Goal: Browse casually: Explore the website without a specific task or goal

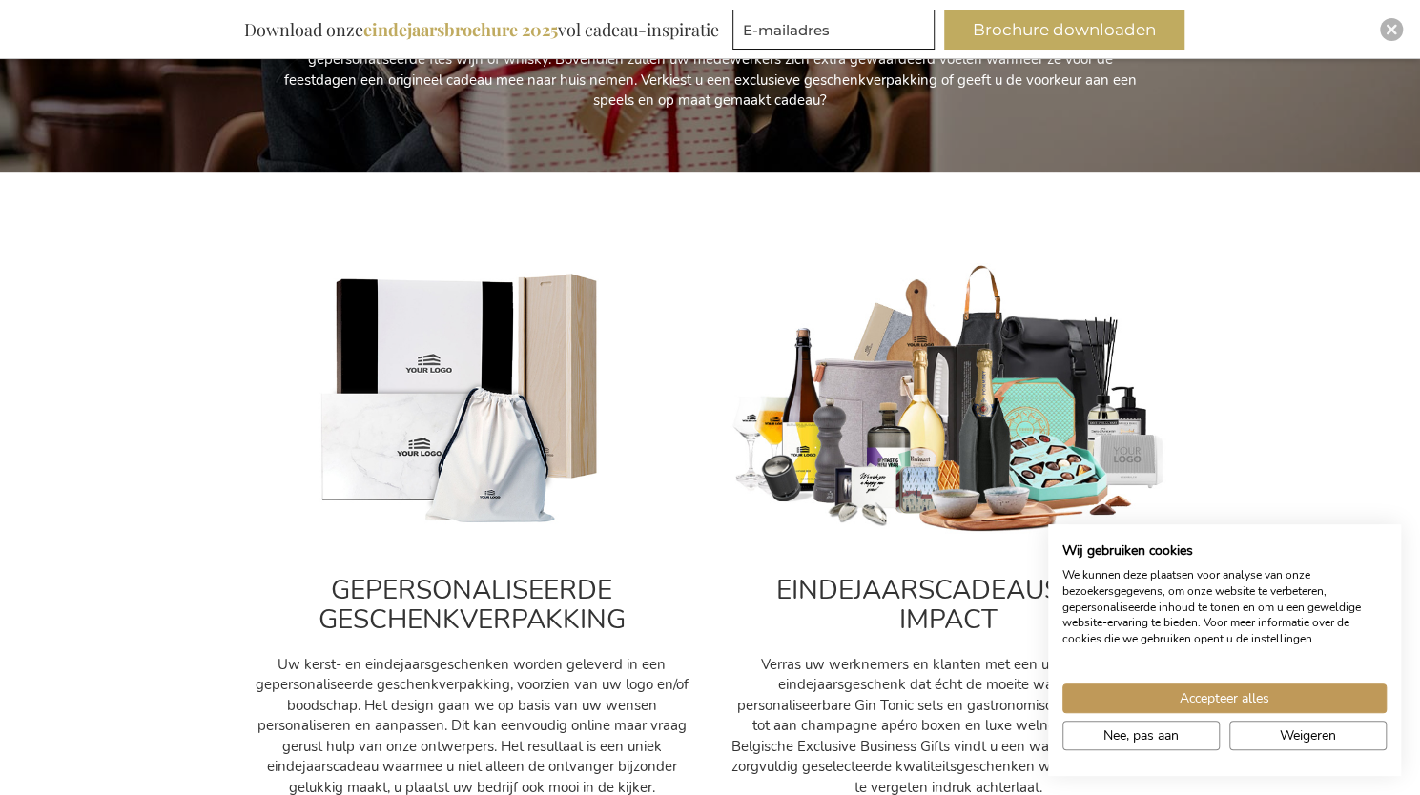
scroll to position [572, 0]
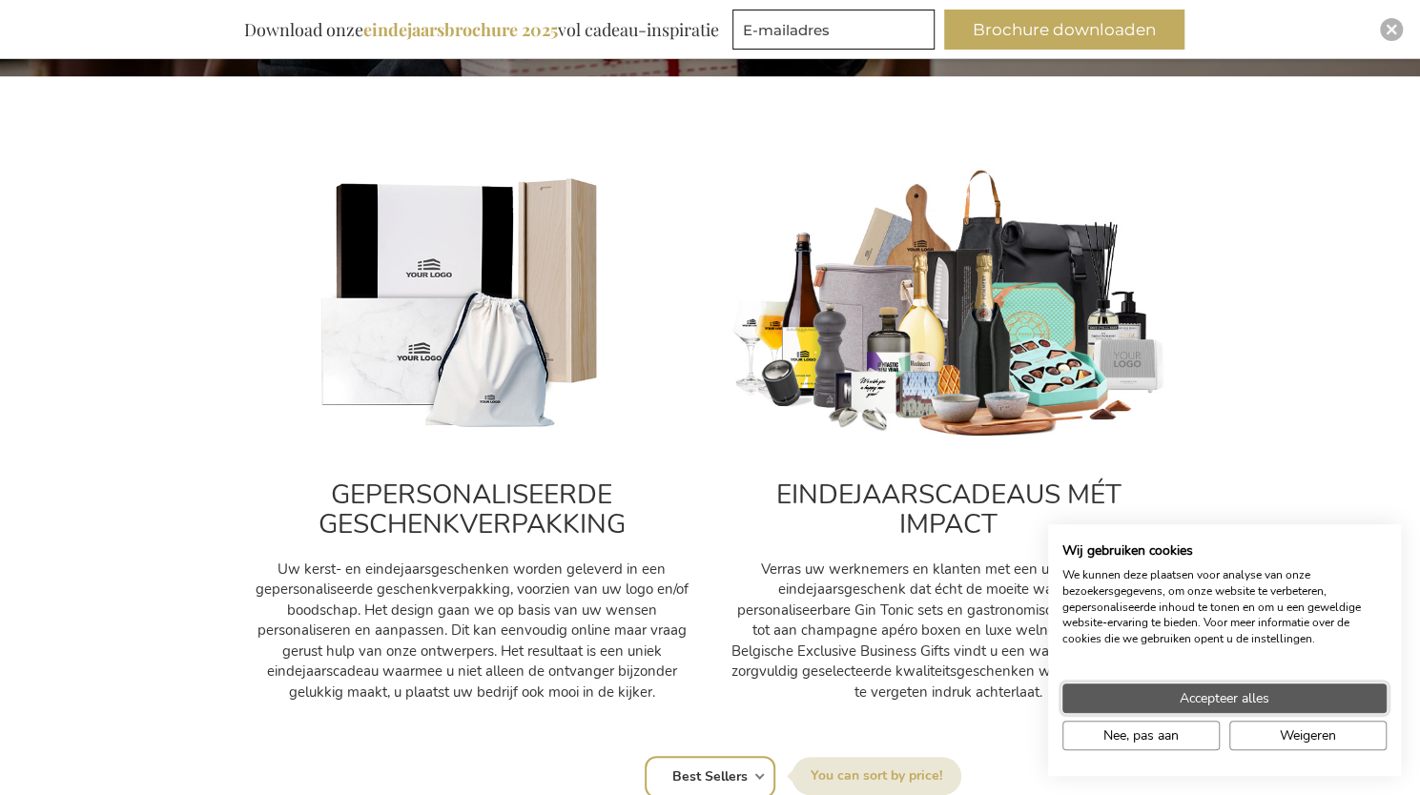
click at [1249, 691] on span "Accepteer alles" at bounding box center [1225, 699] width 90 height 20
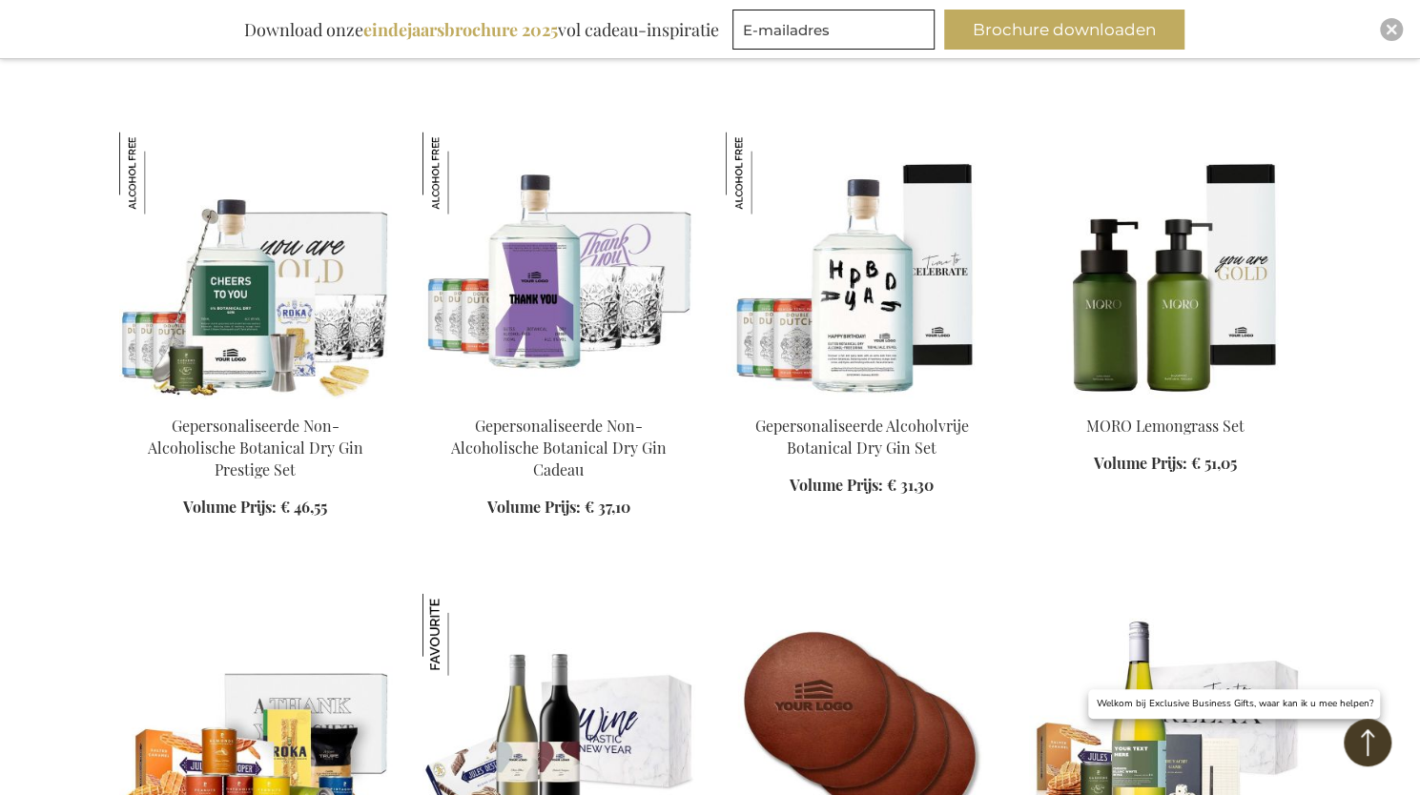
scroll to position [2384, 0]
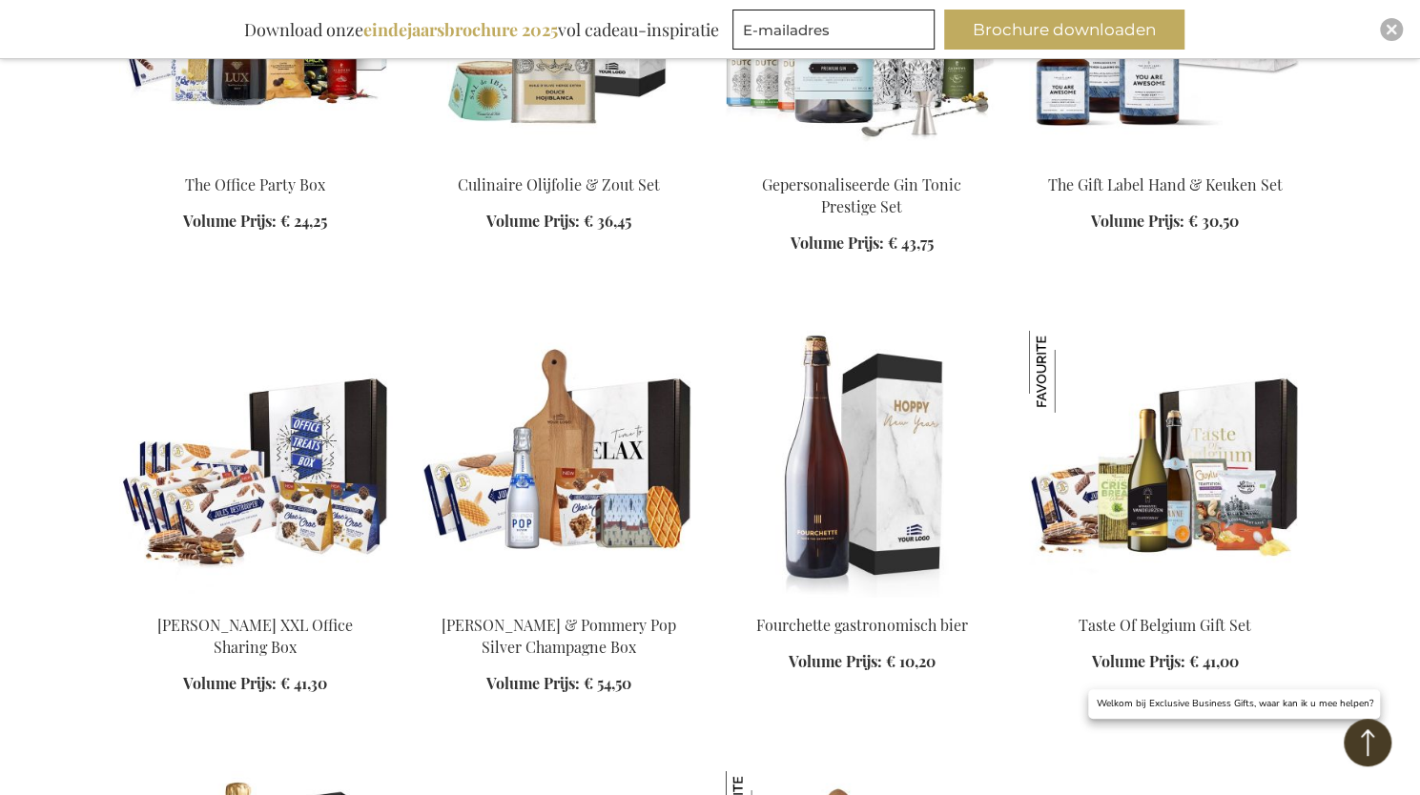
scroll to position [3719, 0]
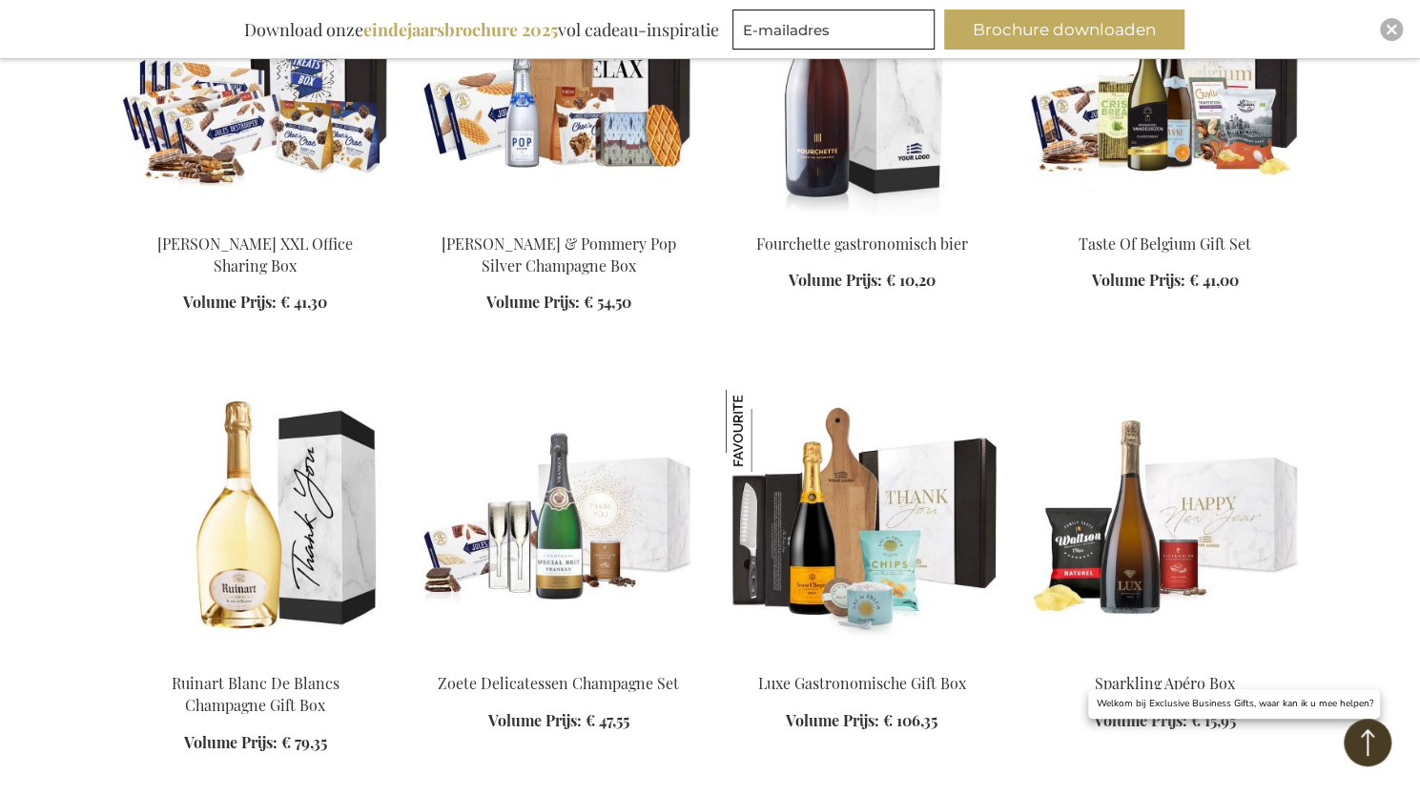
scroll to position [3052, 0]
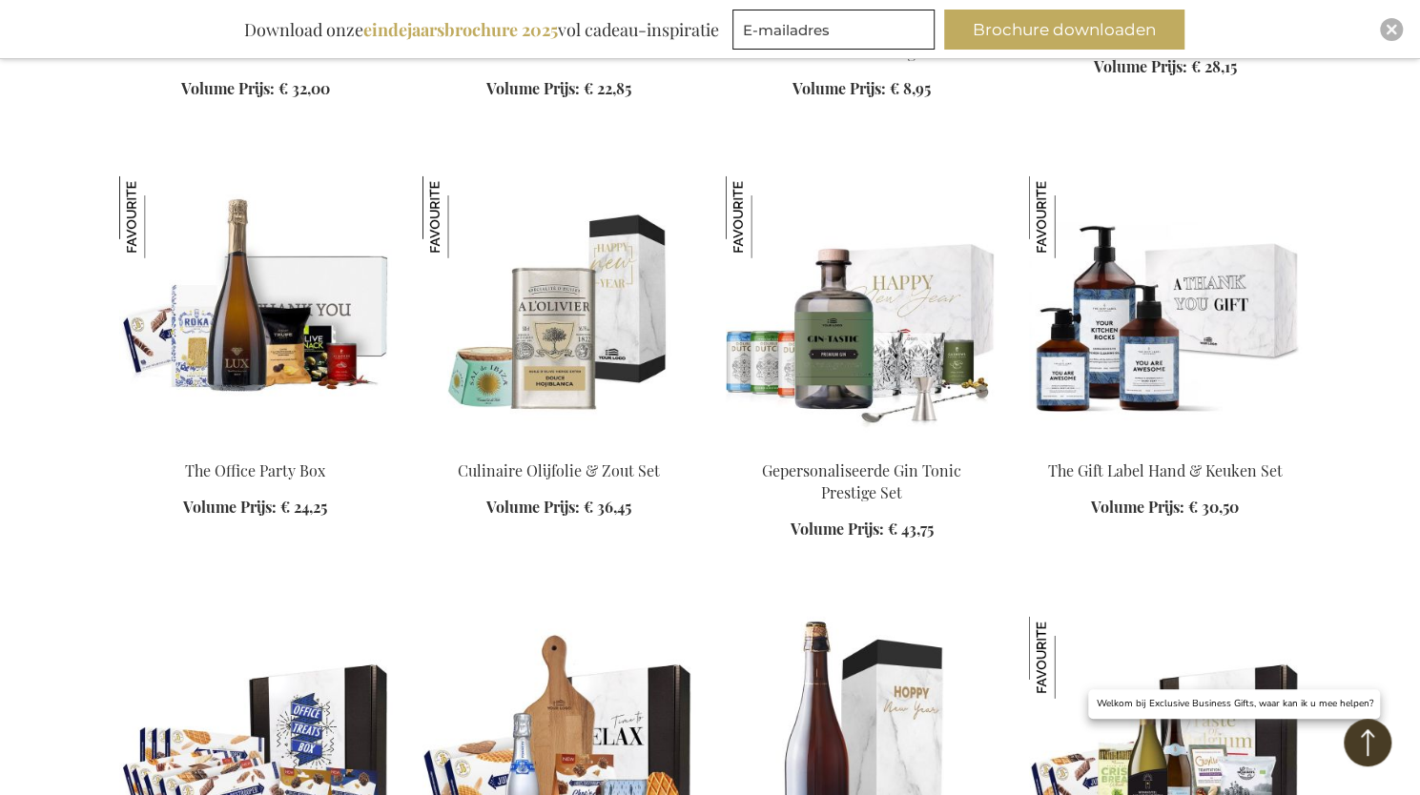
click at [874, 284] on img at bounding box center [862, 309] width 273 height 267
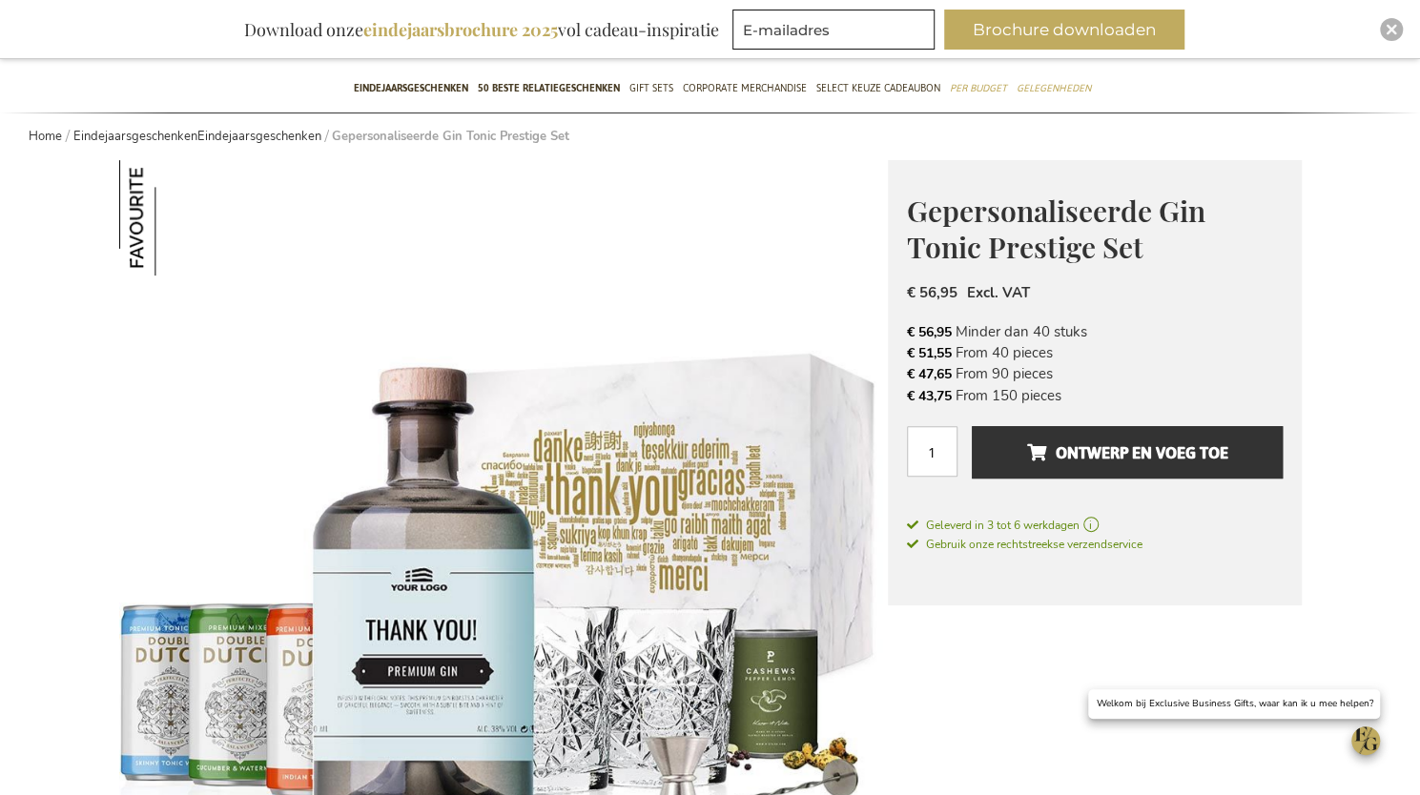
scroll to position [536, 0]
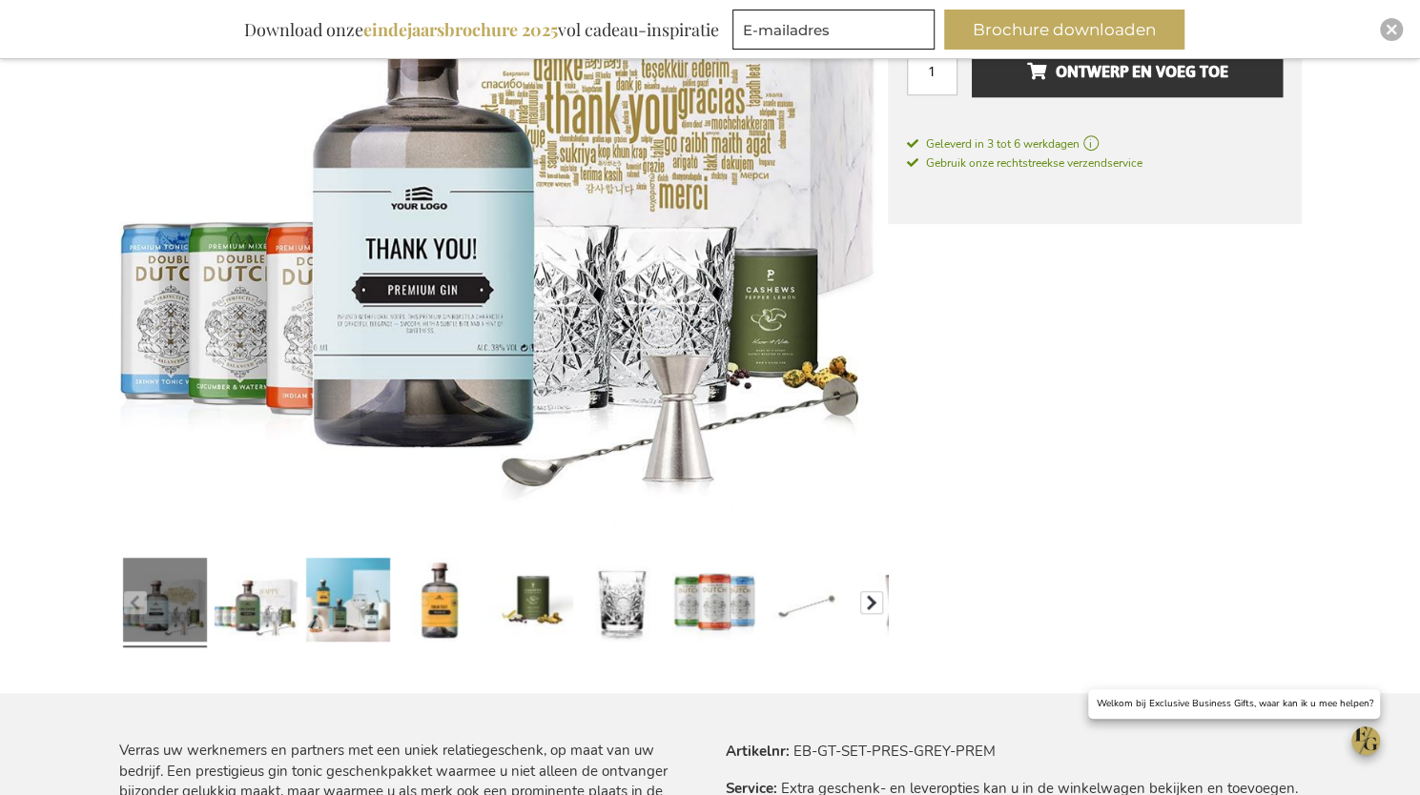
click at [875, 606] on button "button" at bounding box center [871, 602] width 23 height 23
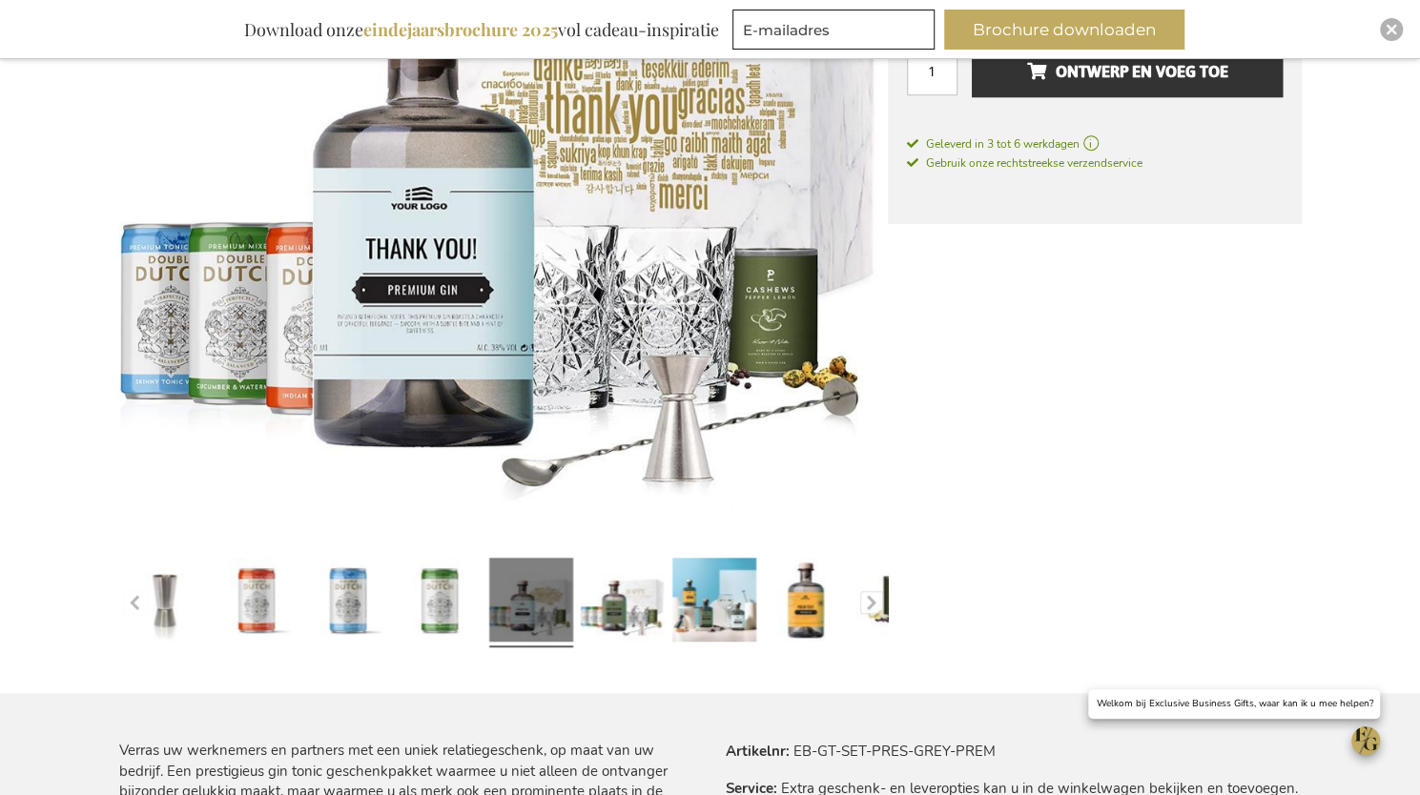
scroll to position [345, 0]
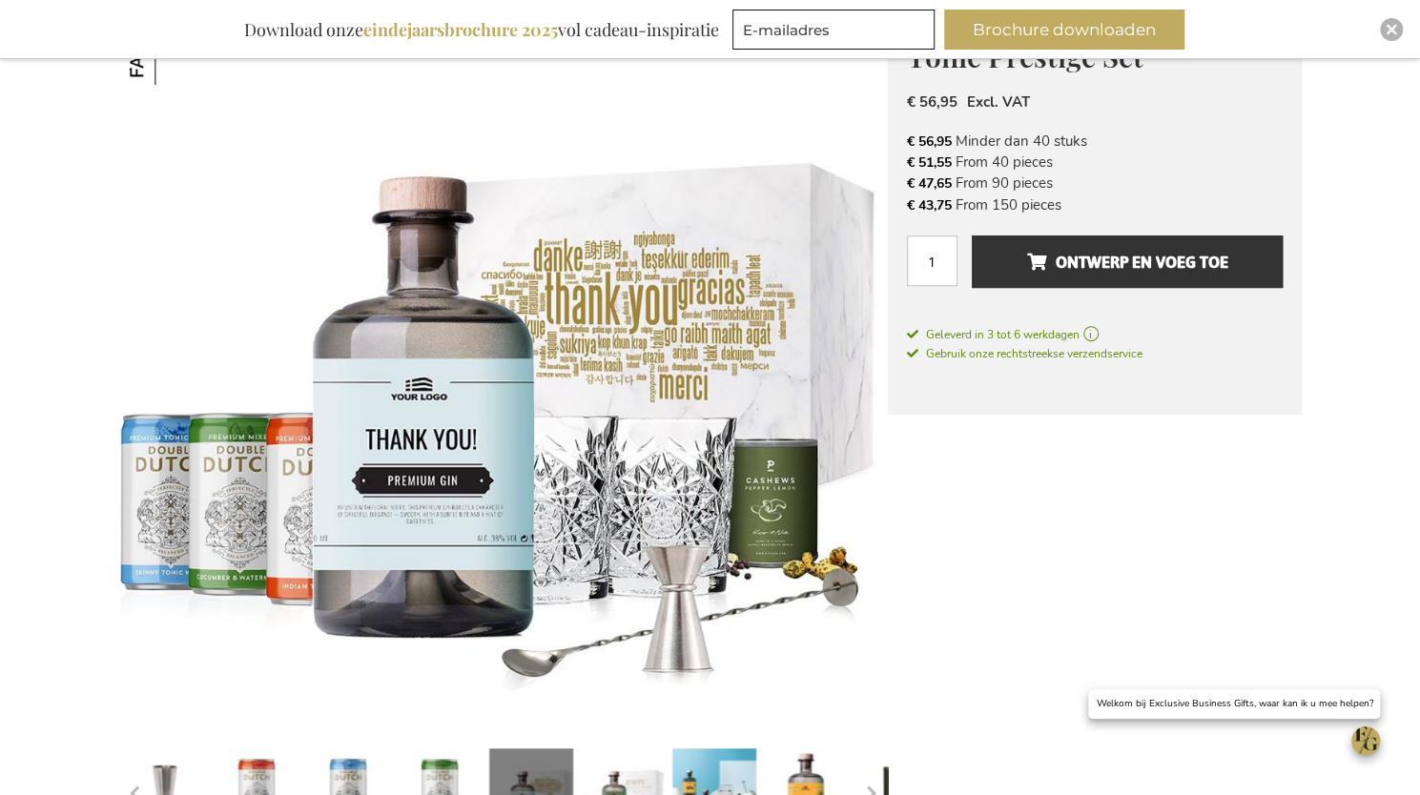
click at [727, 349] on img at bounding box center [503, 352] width 769 height 767
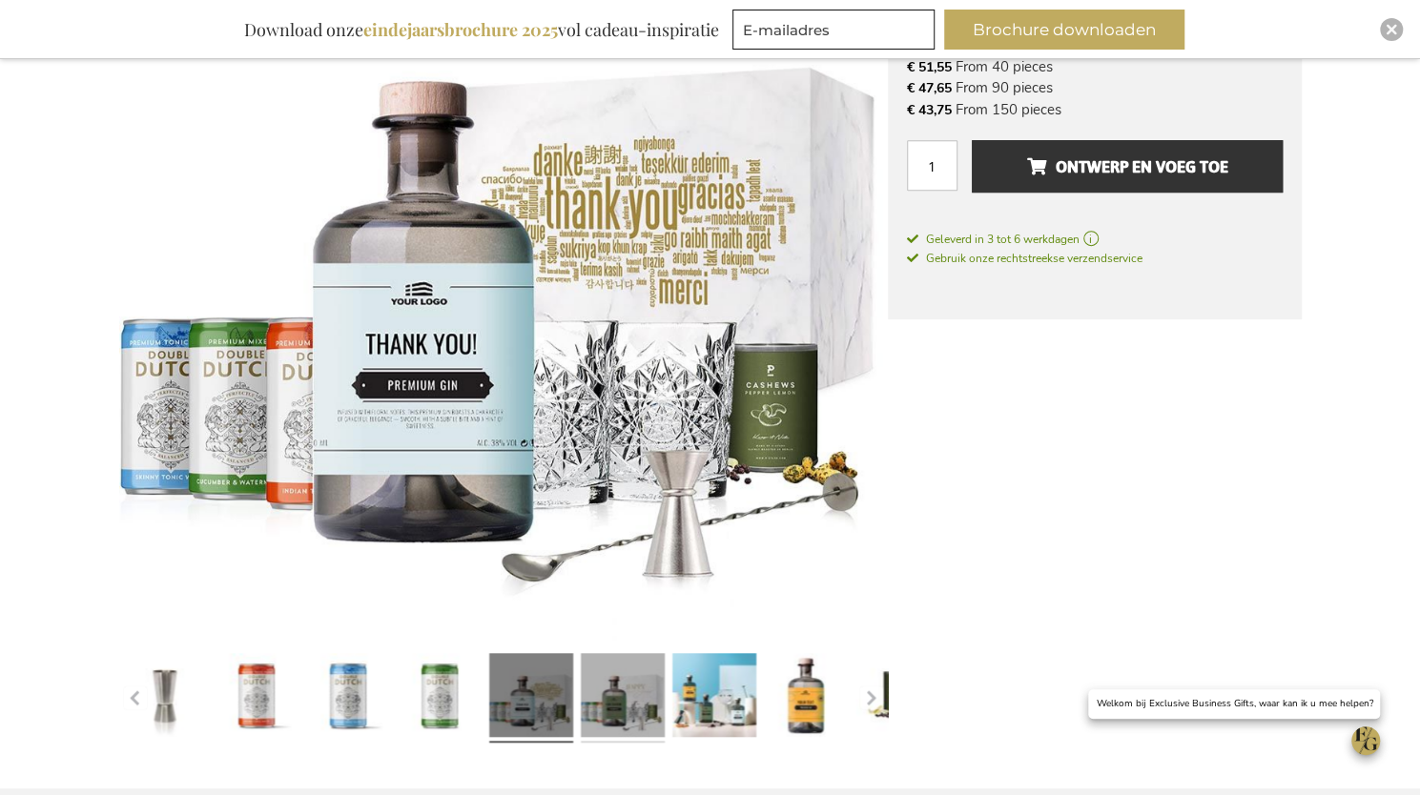
click at [613, 685] on link at bounding box center [623, 698] width 84 height 105
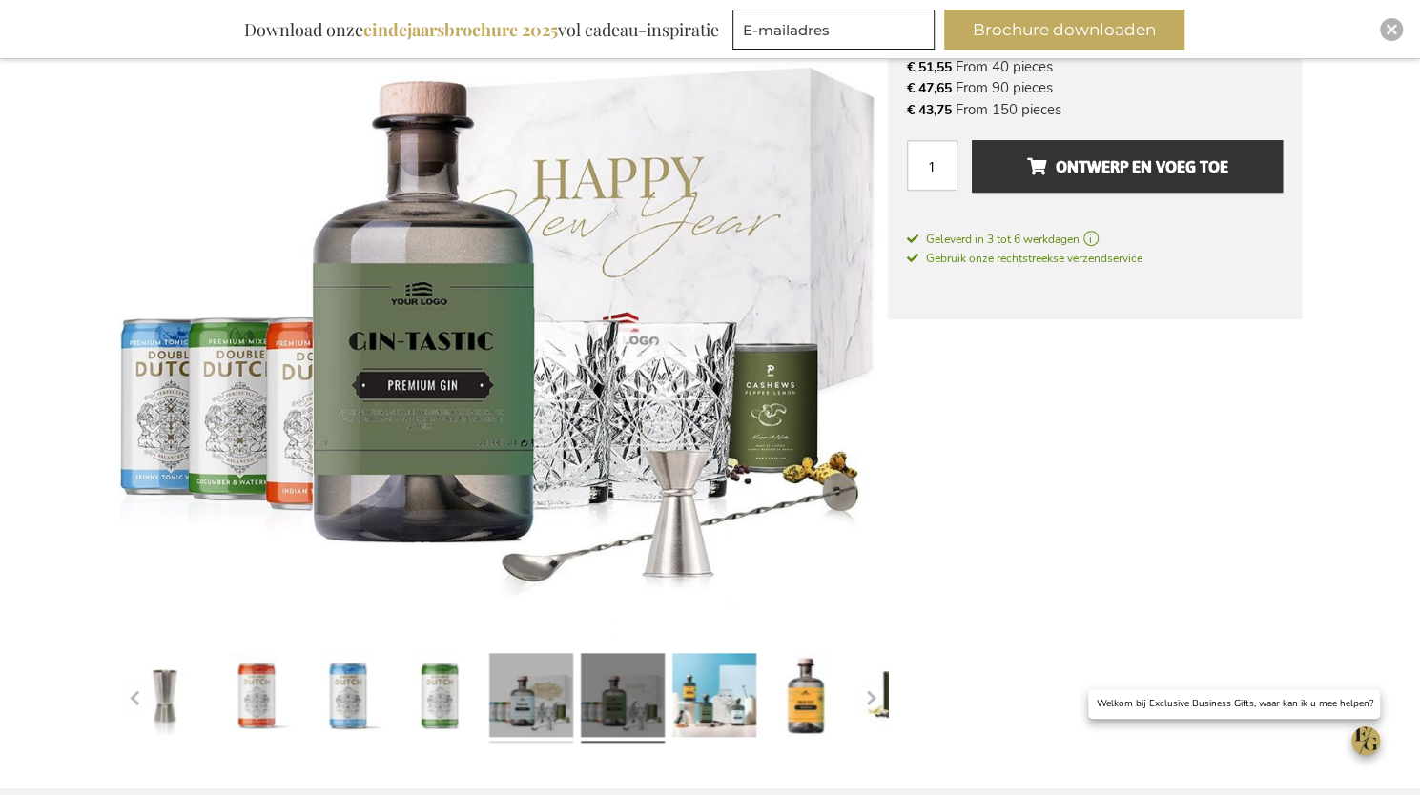
click at [536, 686] on link at bounding box center [531, 698] width 84 height 105
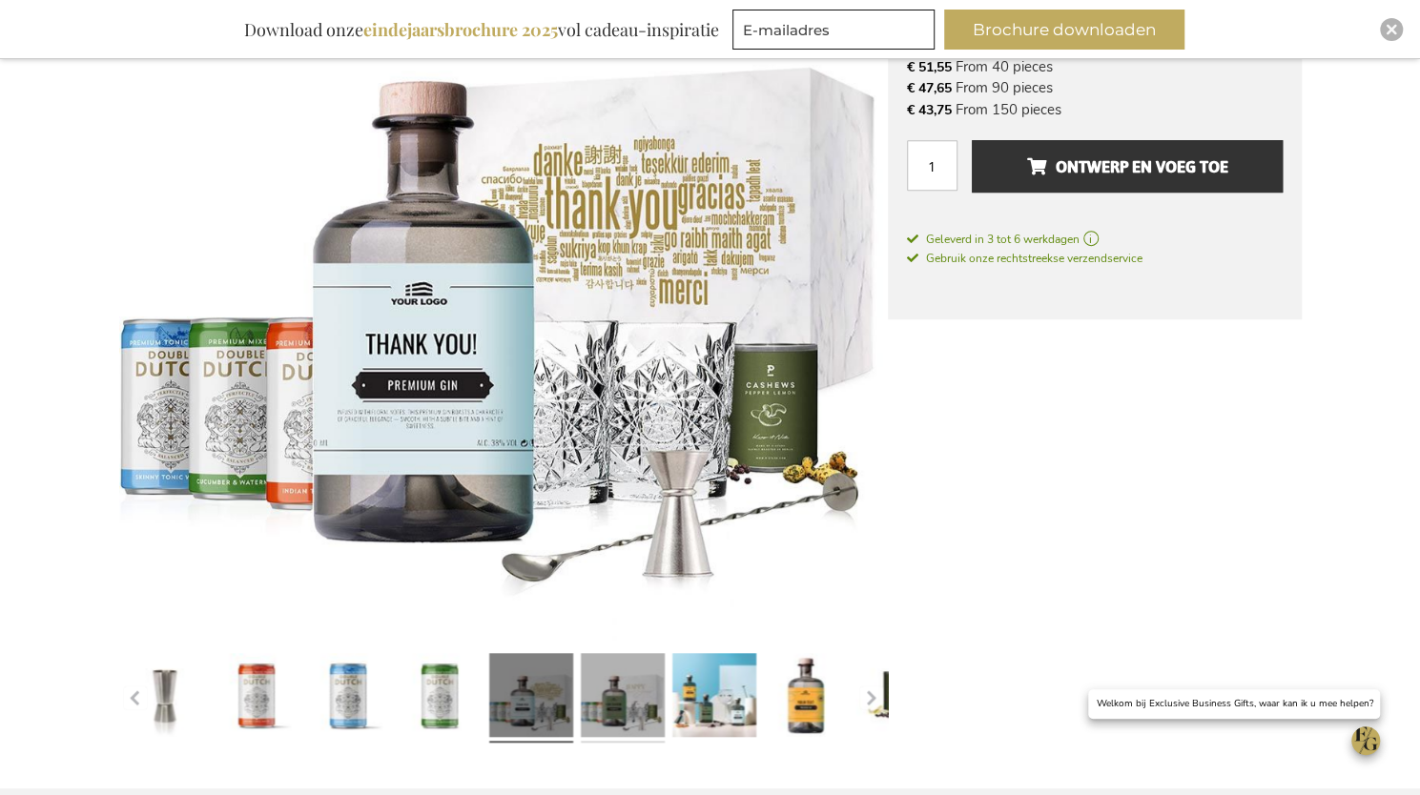
click at [614, 684] on link at bounding box center [623, 698] width 84 height 105
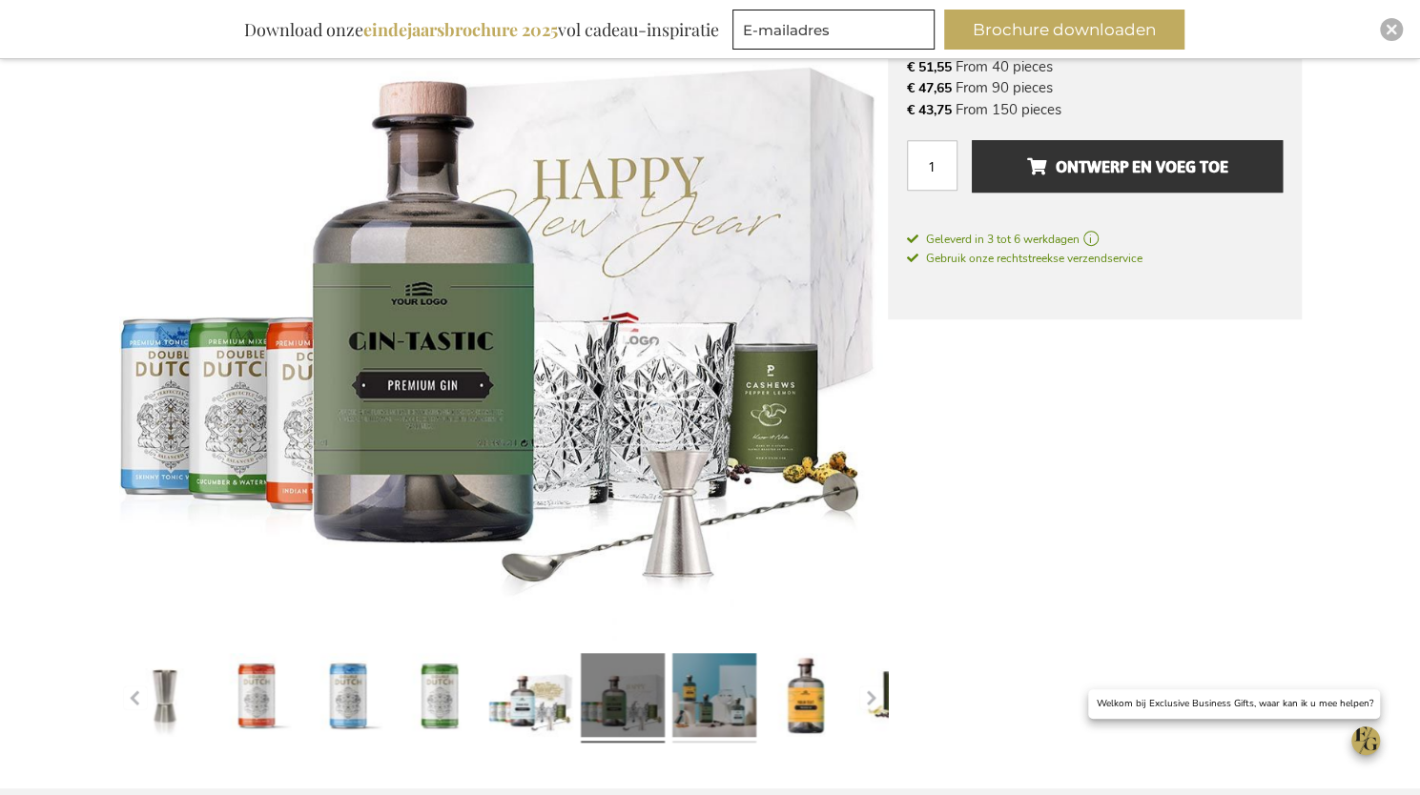
click at [683, 689] on link at bounding box center [714, 698] width 84 height 105
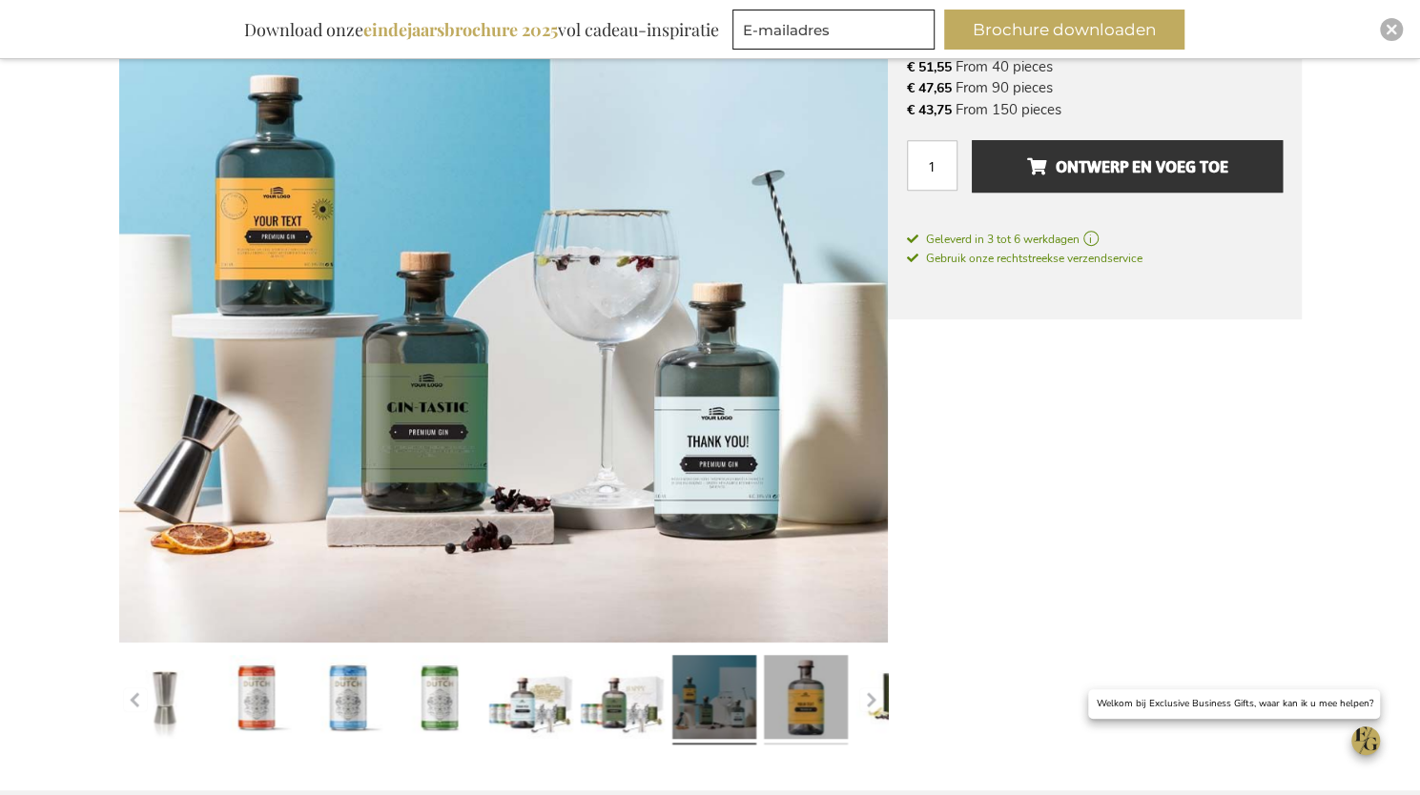
click at [801, 690] on link at bounding box center [806, 700] width 84 height 105
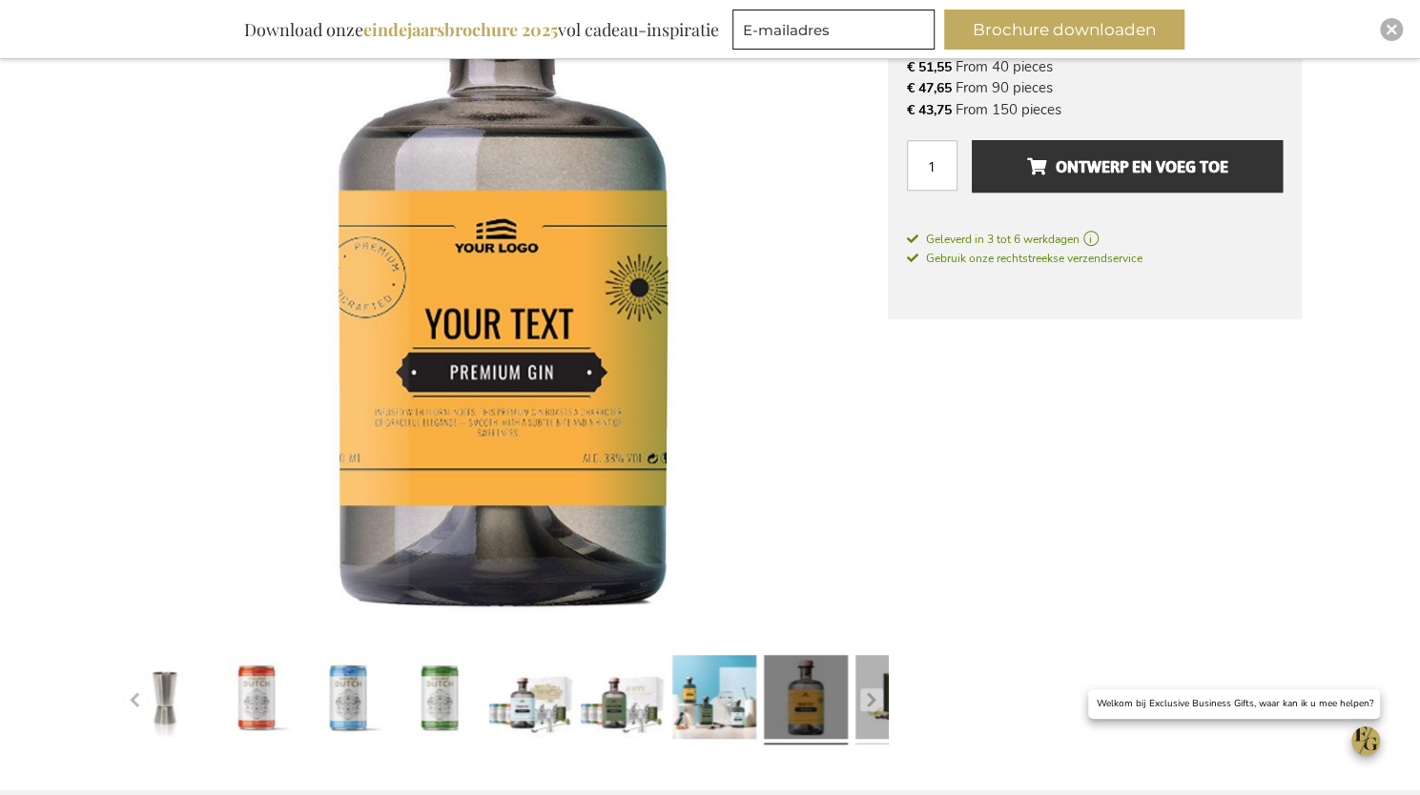
click at [862, 722] on link at bounding box center [897, 700] width 84 height 105
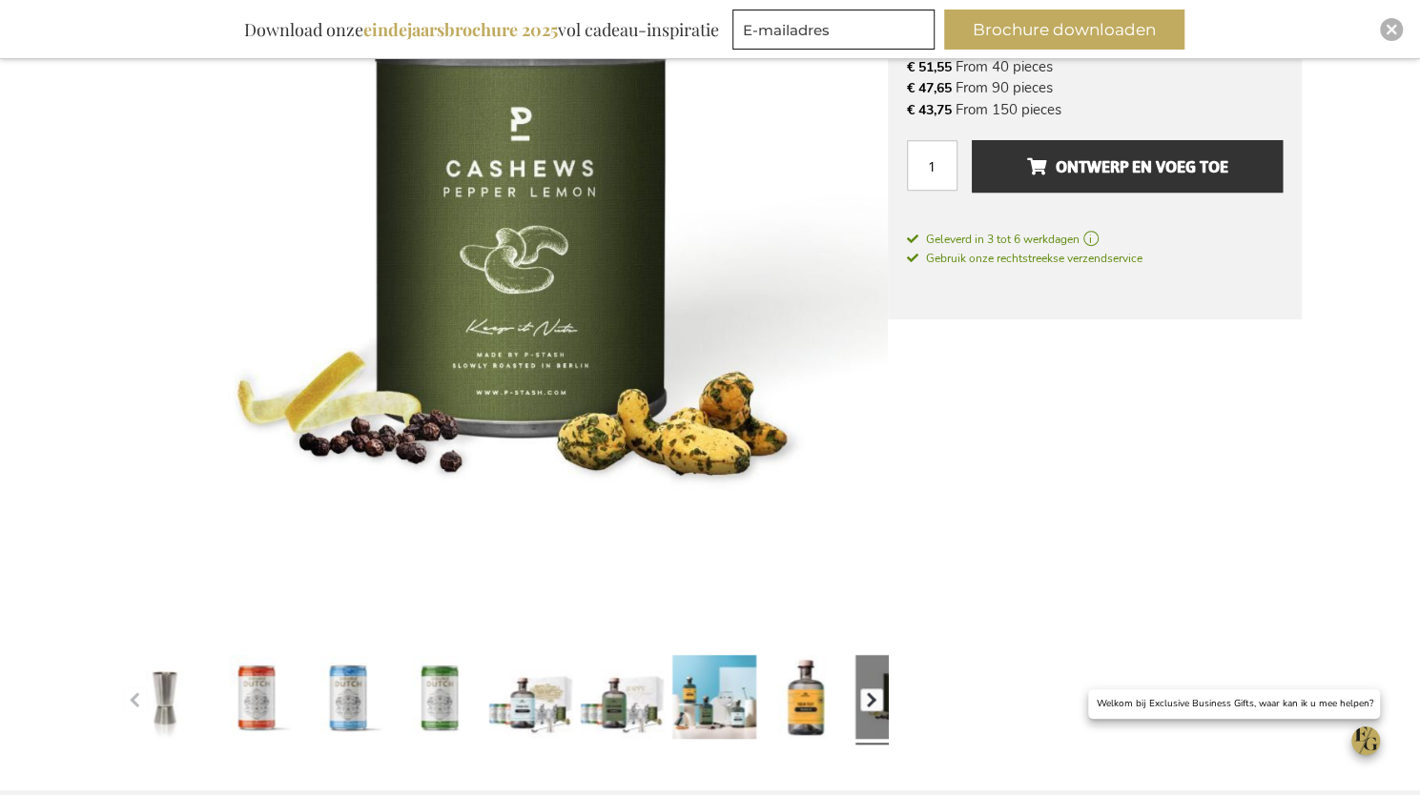
click at [868, 701] on button "button" at bounding box center [871, 700] width 23 height 23
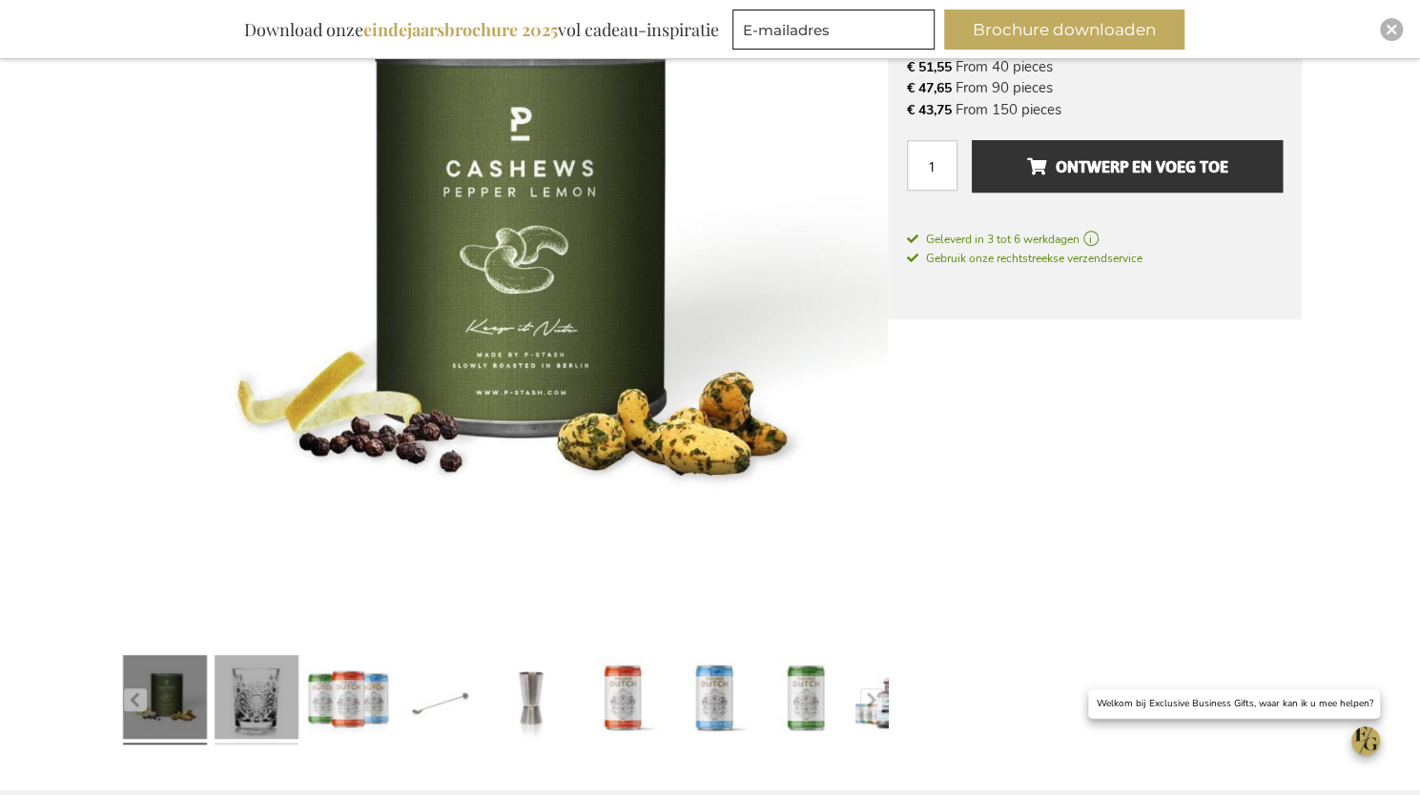
click at [281, 697] on link at bounding box center [257, 700] width 84 height 105
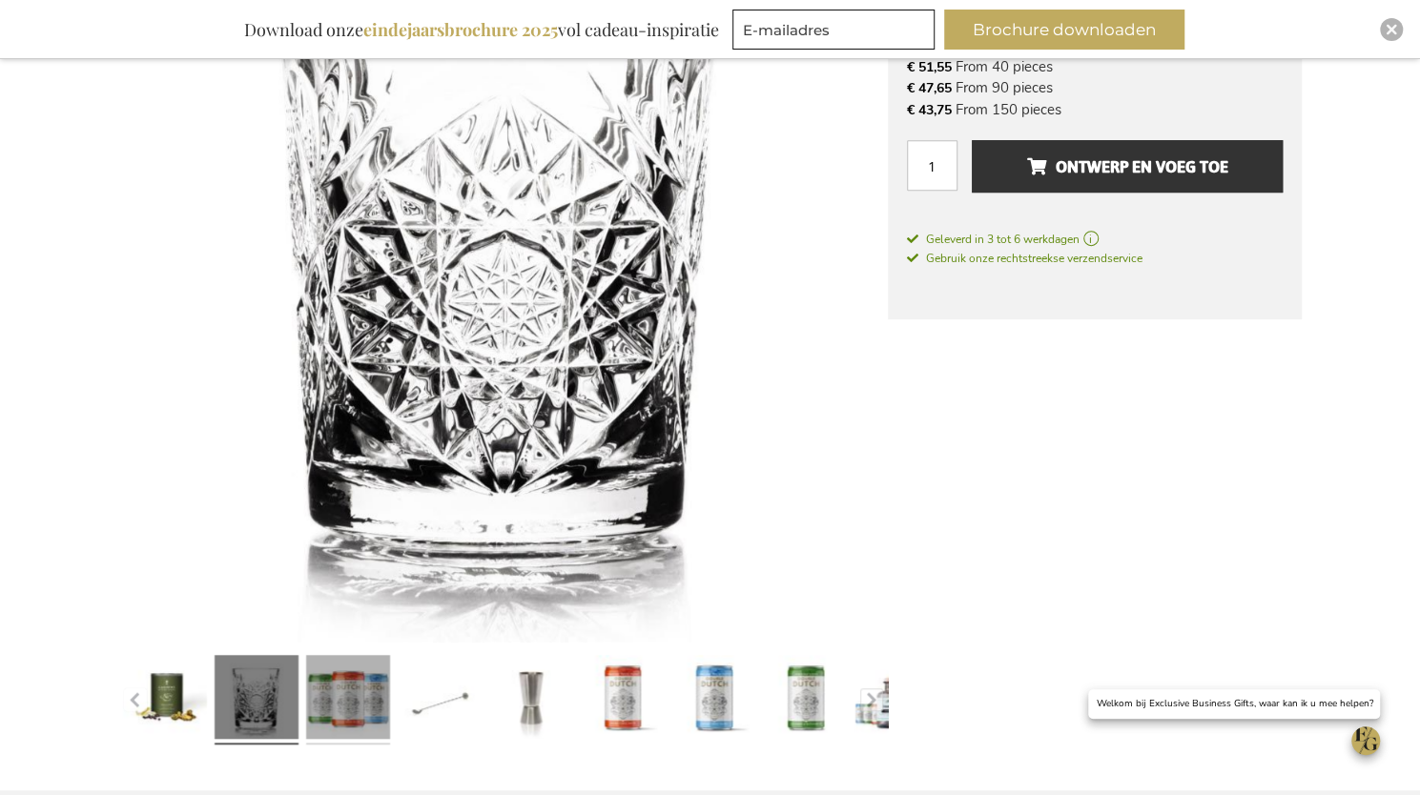
click at [337, 690] on link at bounding box center [348, 700] width 84 height 105
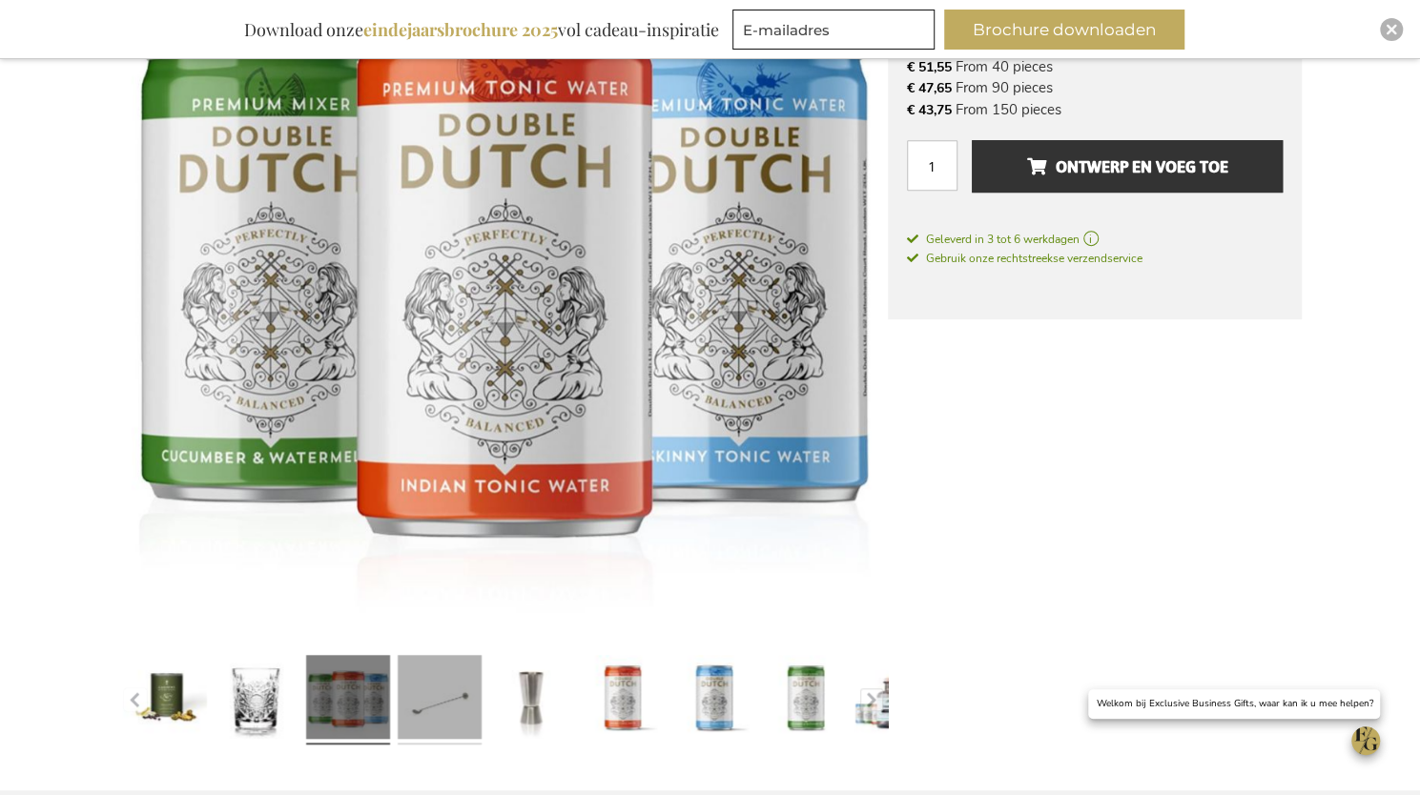
click at [450, 690] on link at bounding box center [440, 700] width 84 height 105
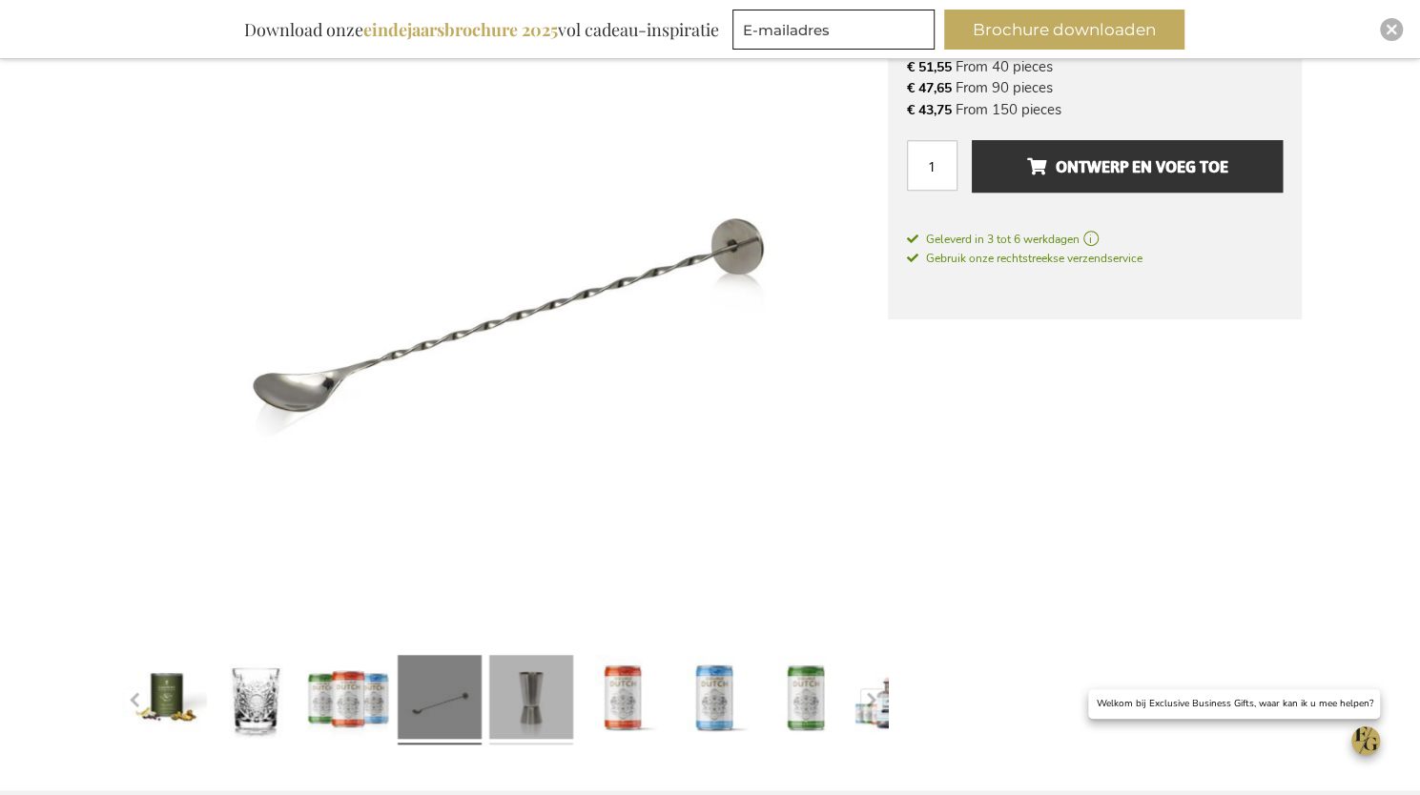
click at [530, 697] on link at bounding box center [531, 700] width 84 height 105
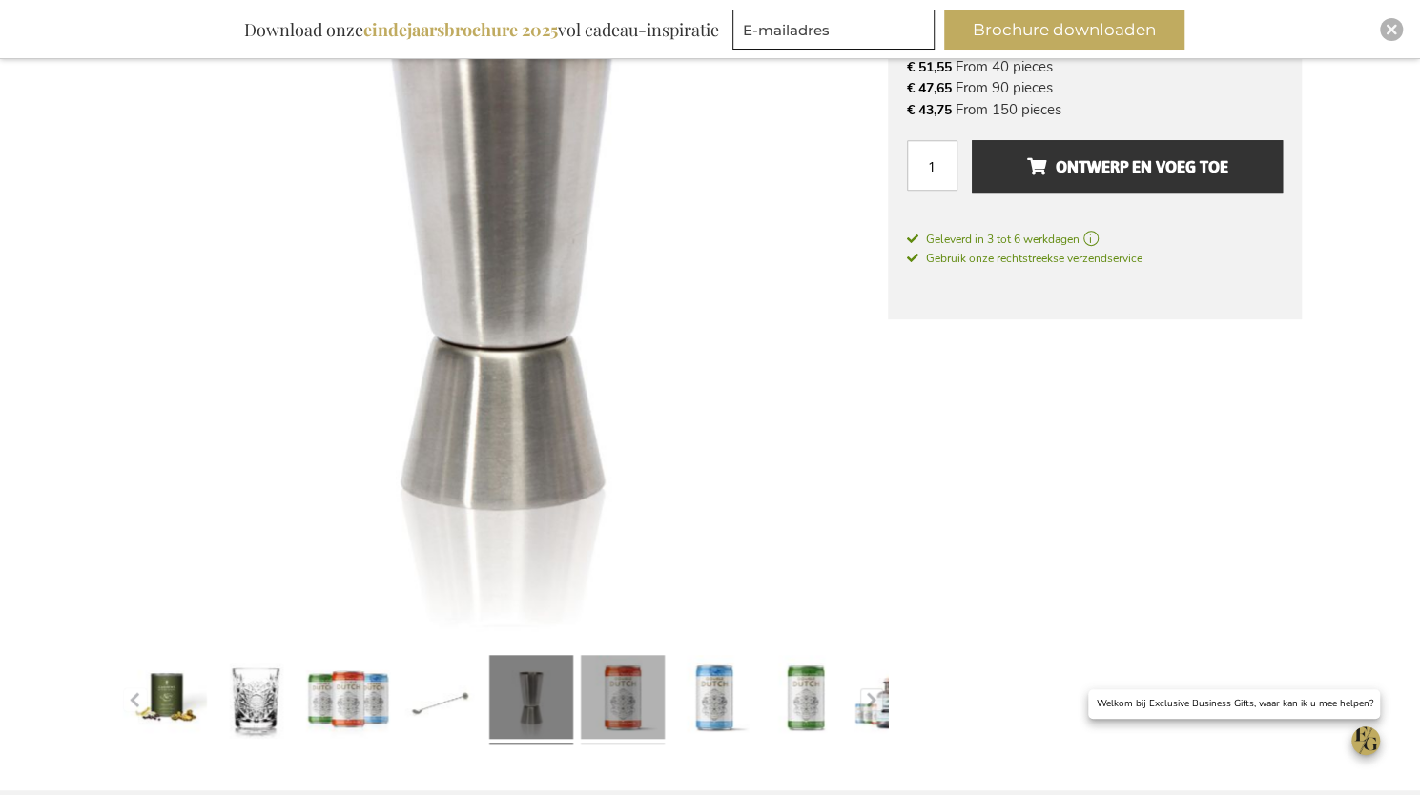
click at [619, 701] on link at bounding box center [623, 700] width 84 height 105
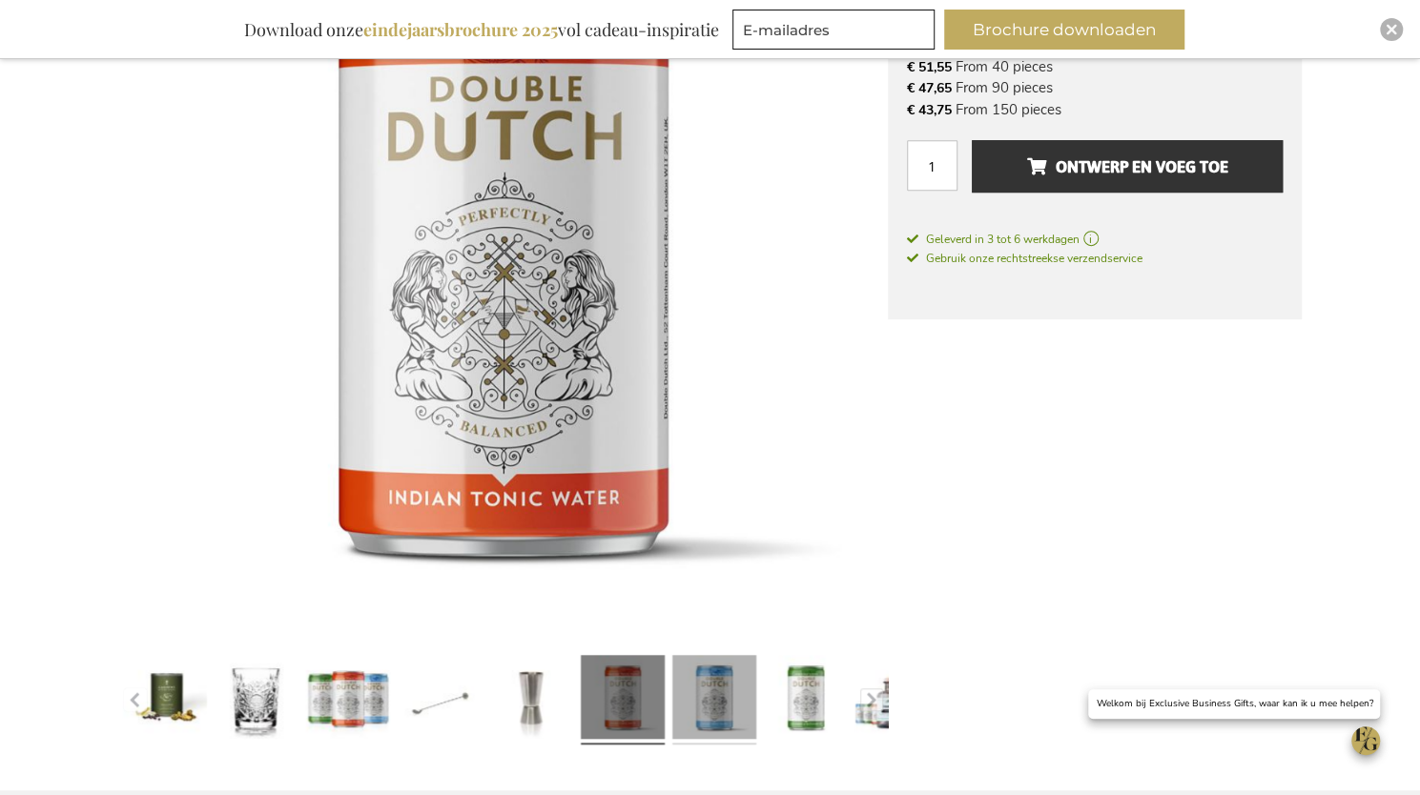
click at [729, 714] on link at bounding box center [714, 700] width 84 height 105
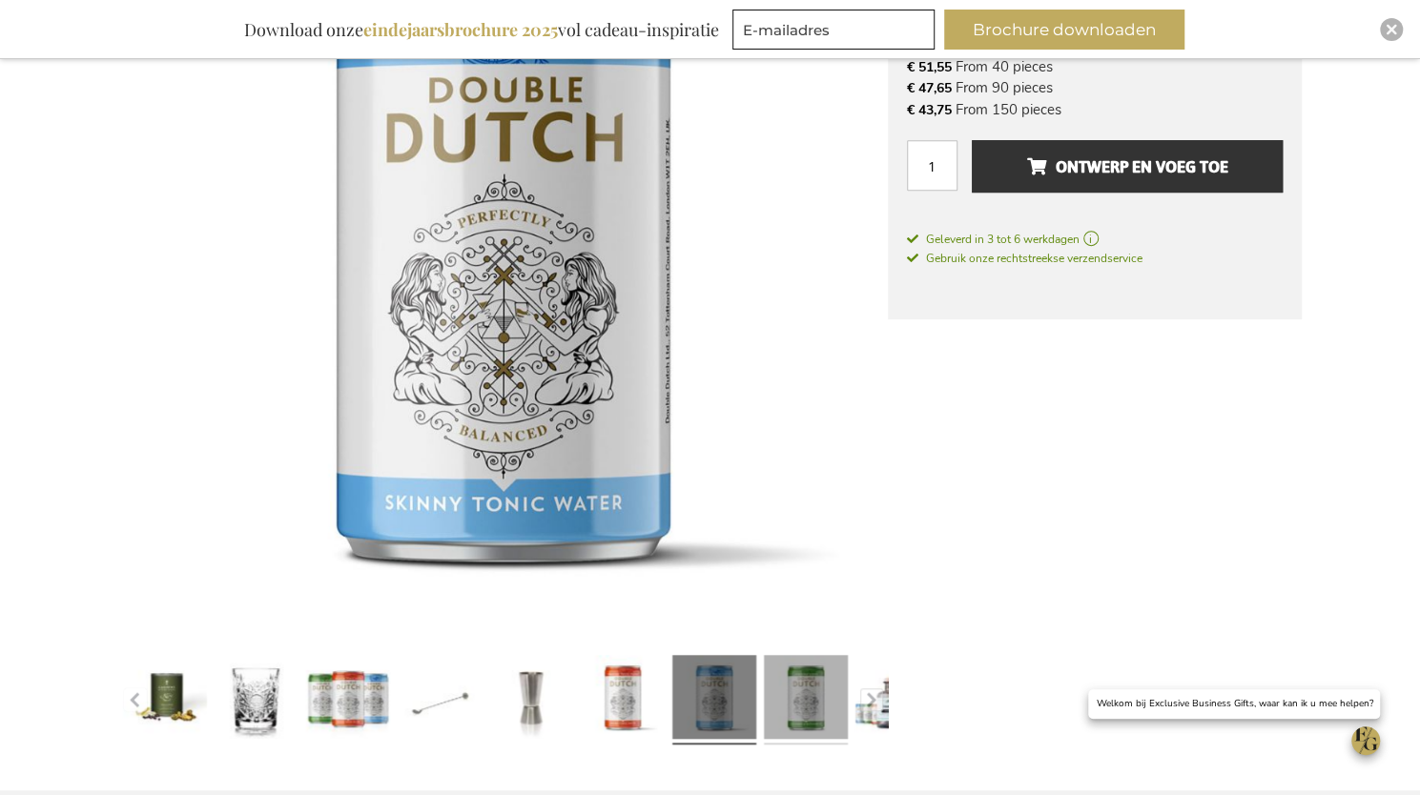
click at [803, 691] on link at bounding box center [806, 700] width 84 height 105
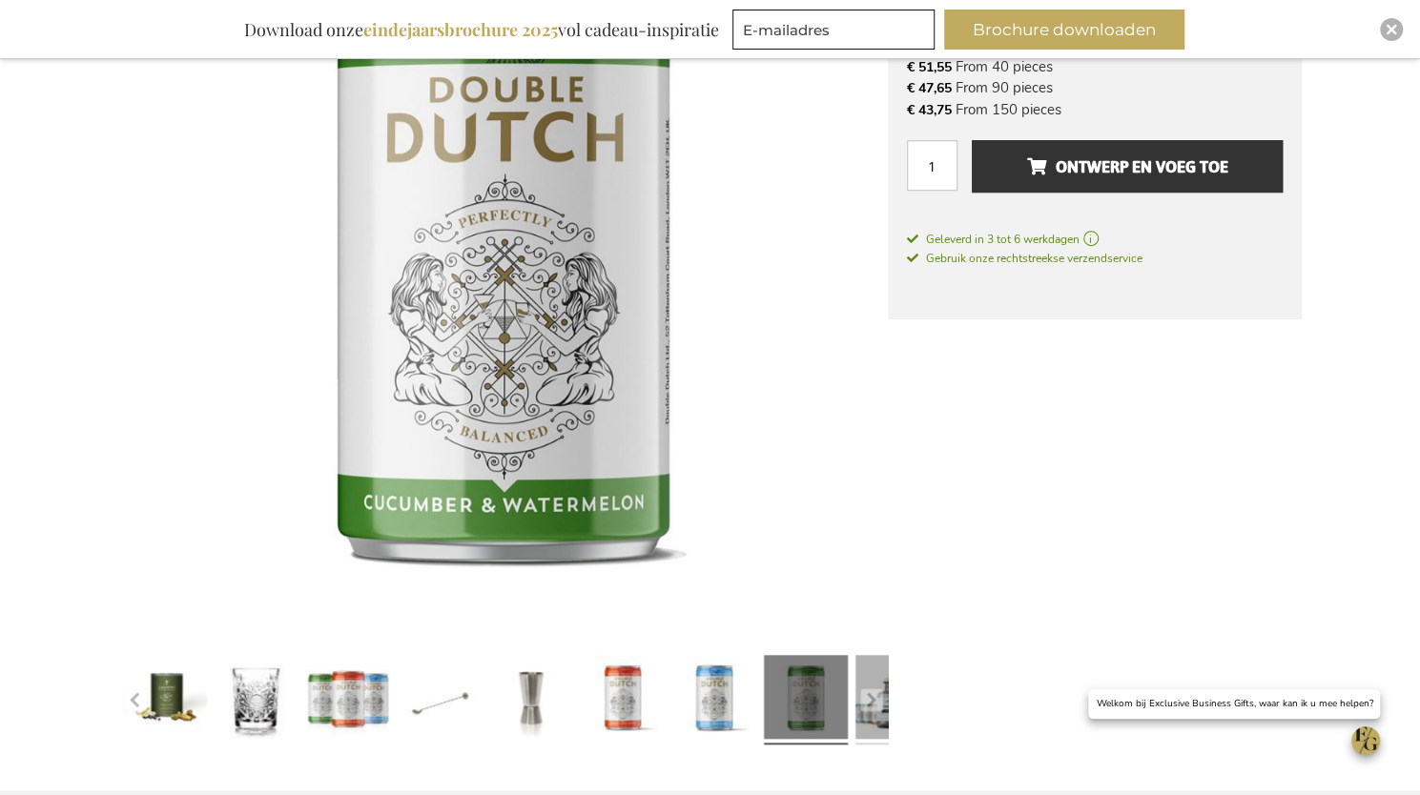
click at [862, 725] on link at bounding box center [897, 700] width 84 height 105
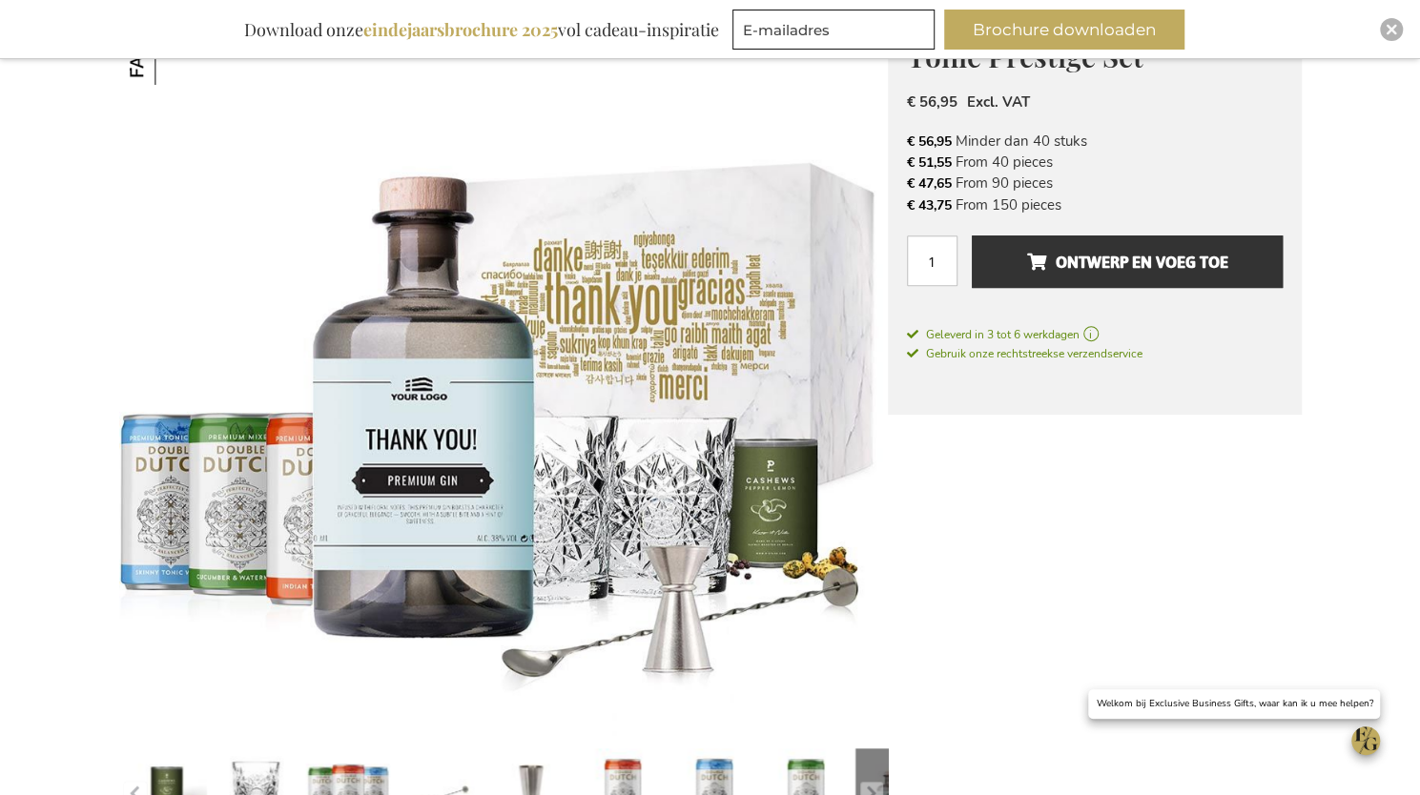
scroll to position [536, 0]
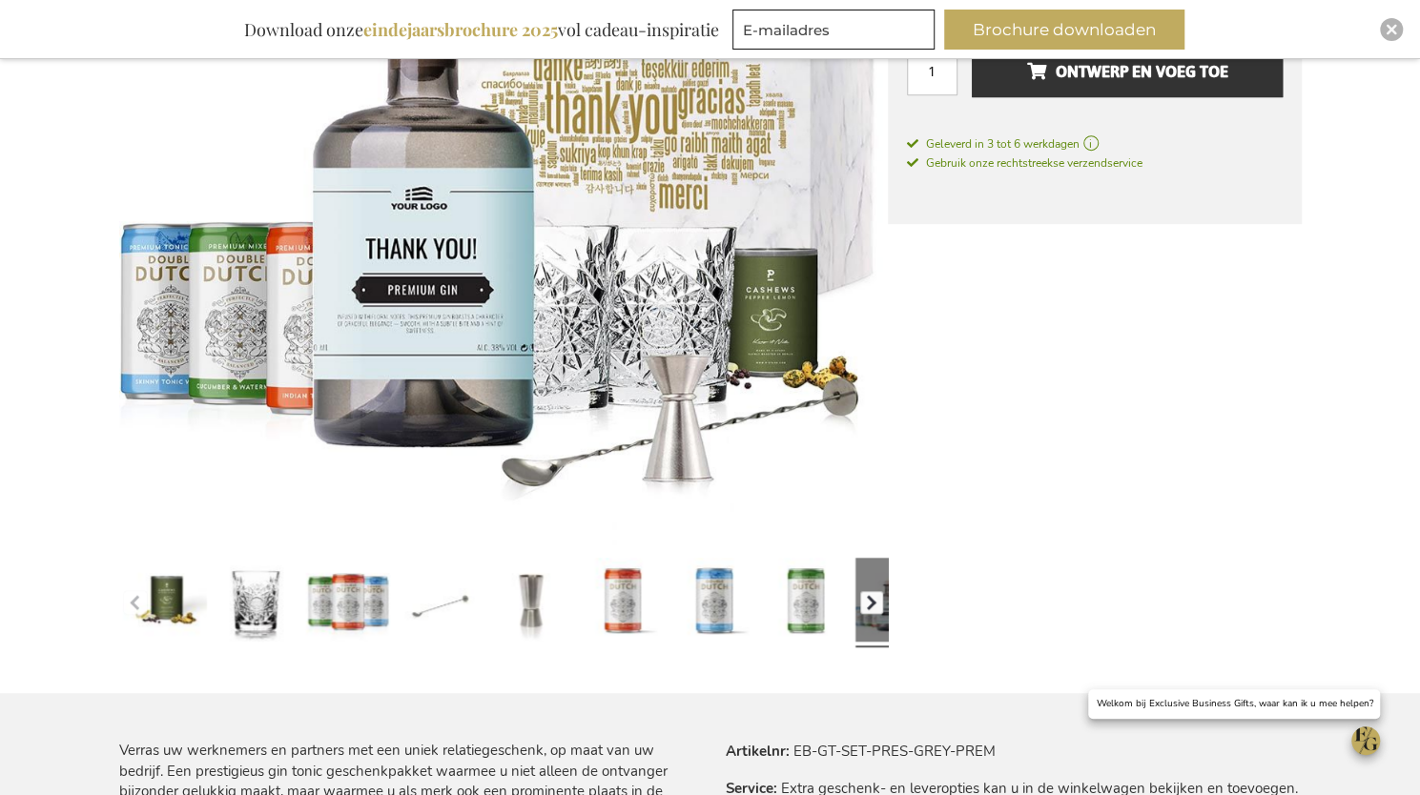
click at [863, 600] on button "button" at bounding box center [871, 602] width 23 height 23
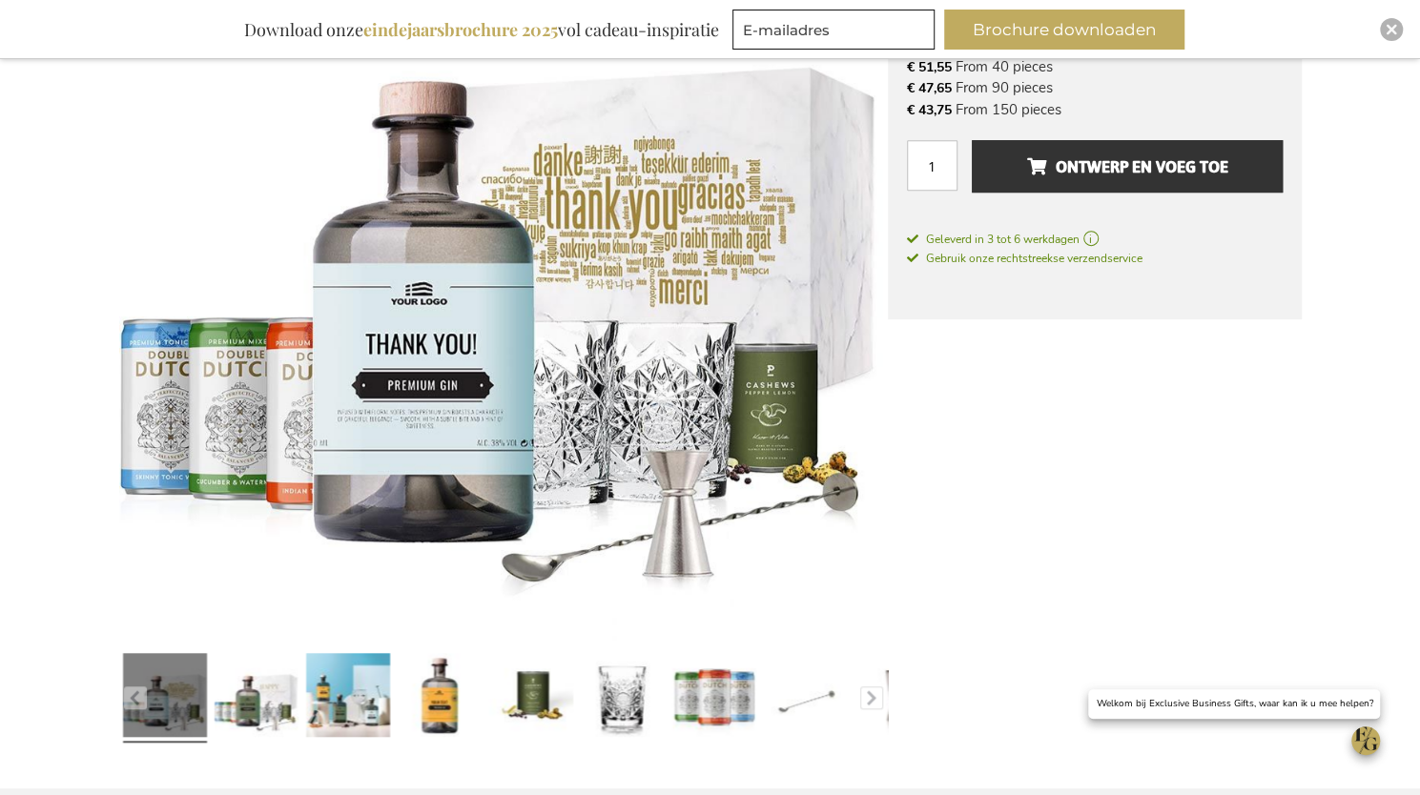
scroll to position [0, 0]
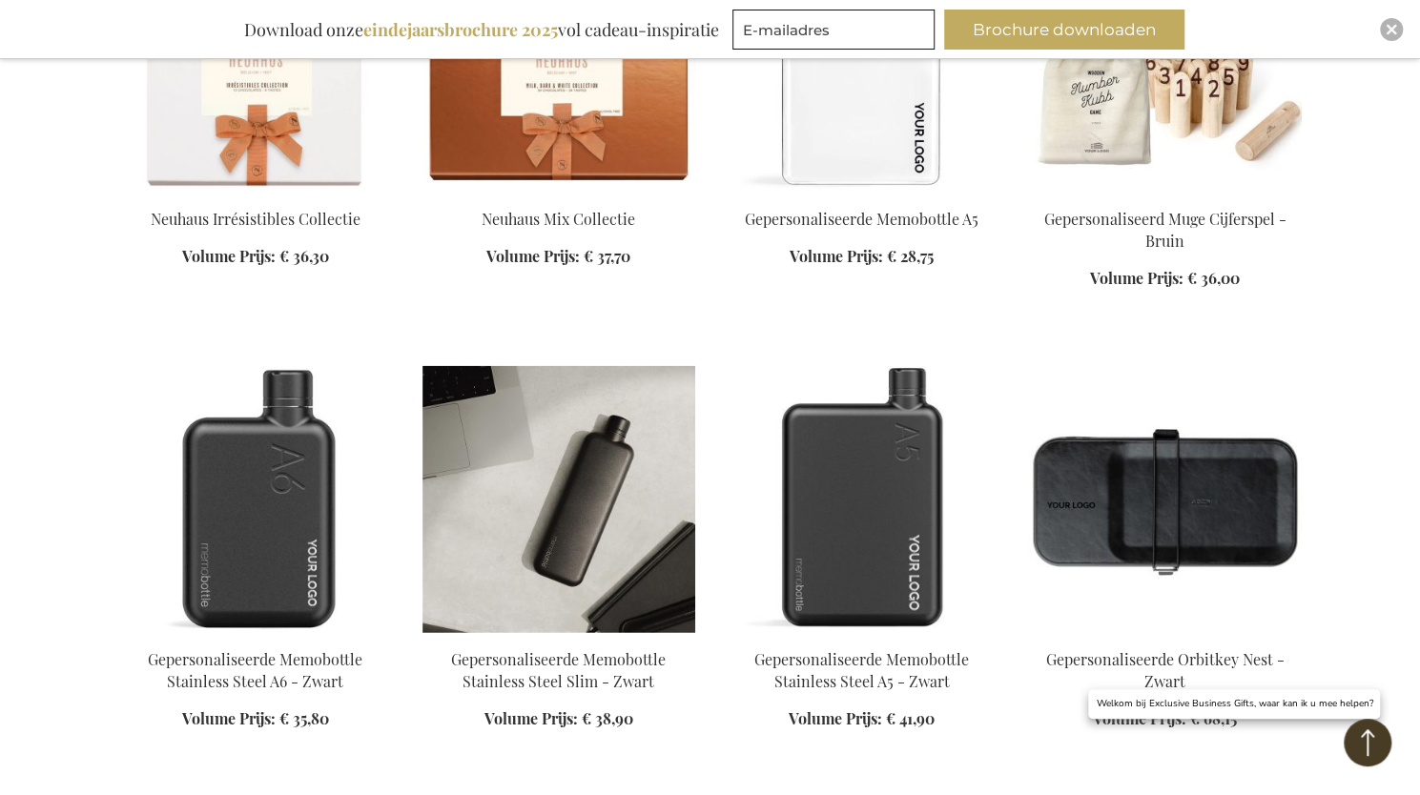
scroll to position [15247, 0]
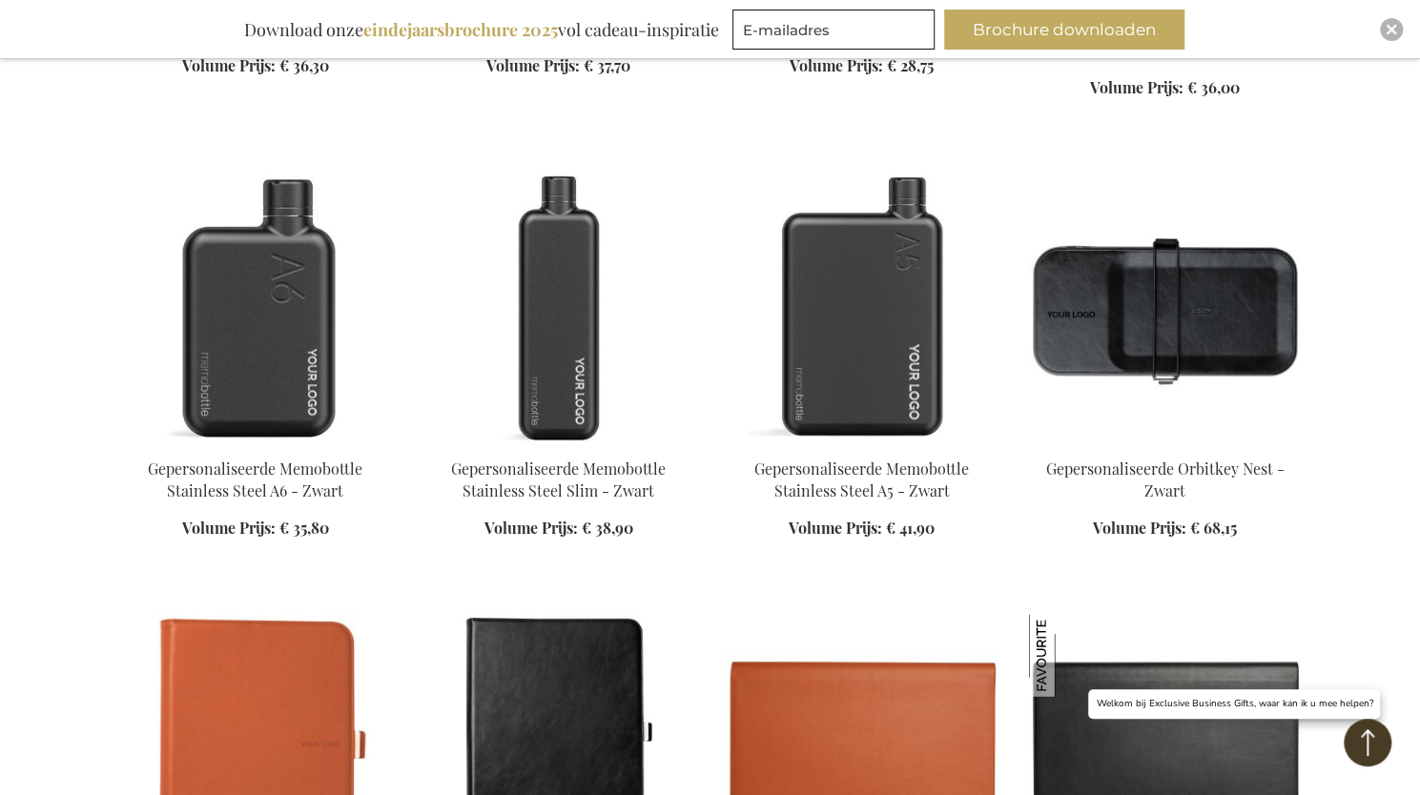
scroll to position [15819, 0]
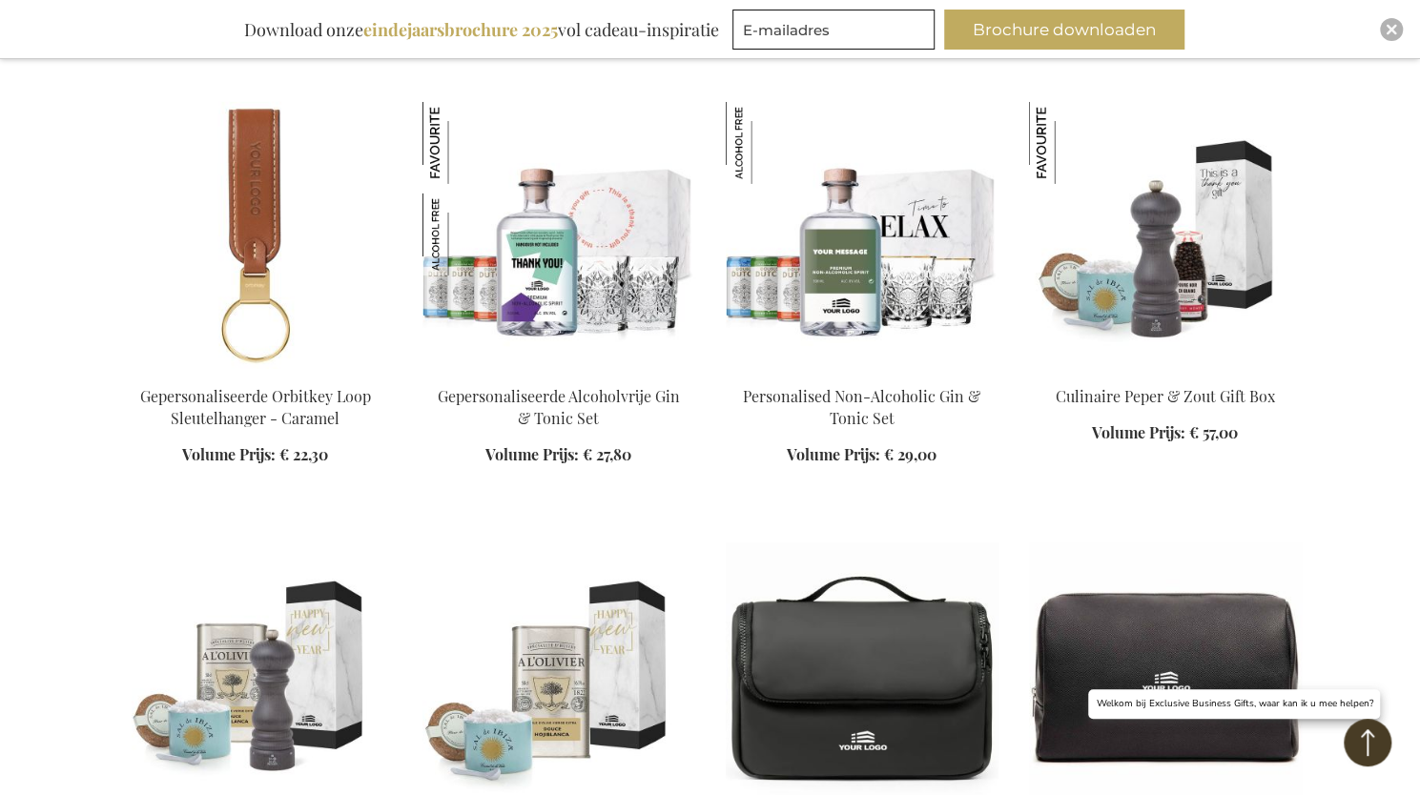
scroll to position [16678, 0]
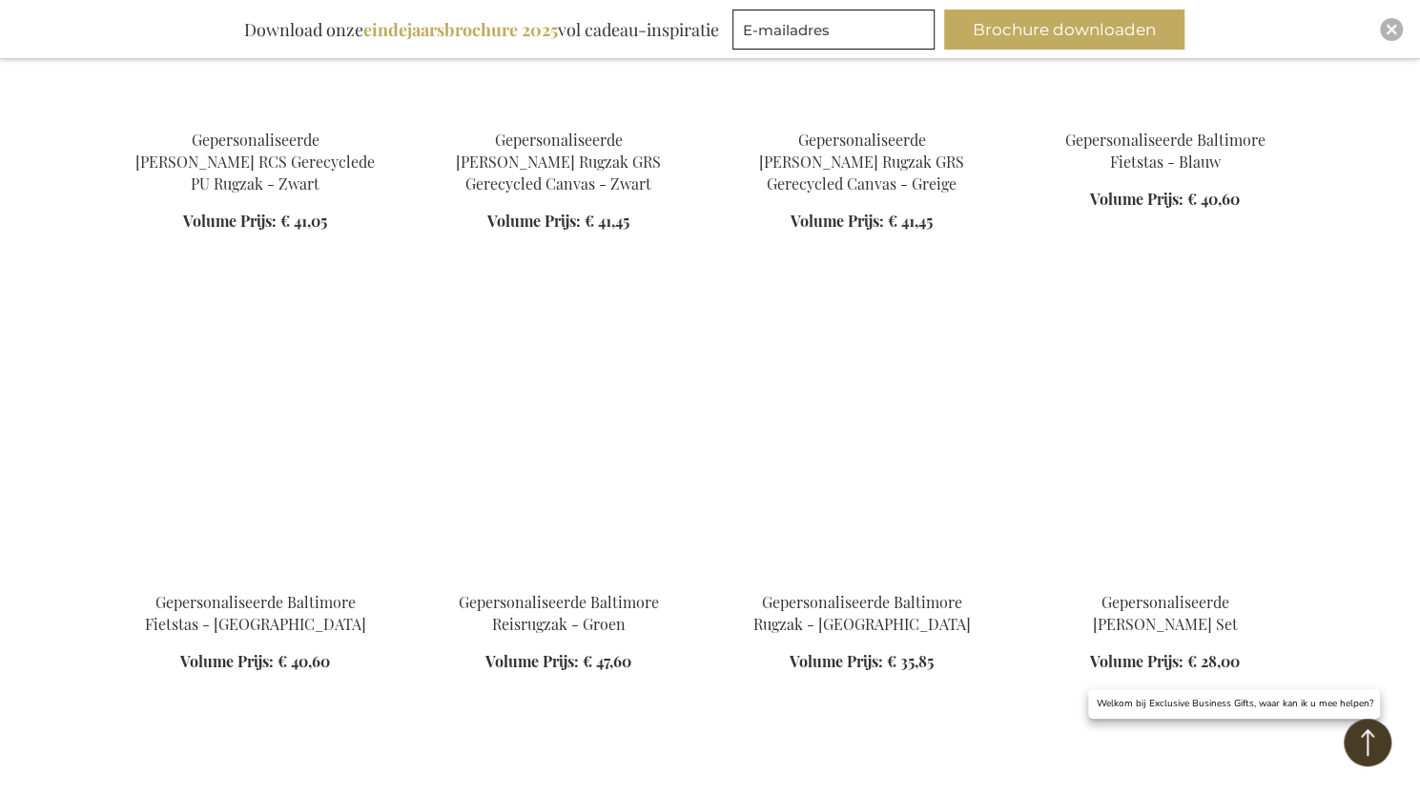
scroll to position [18204, 0]
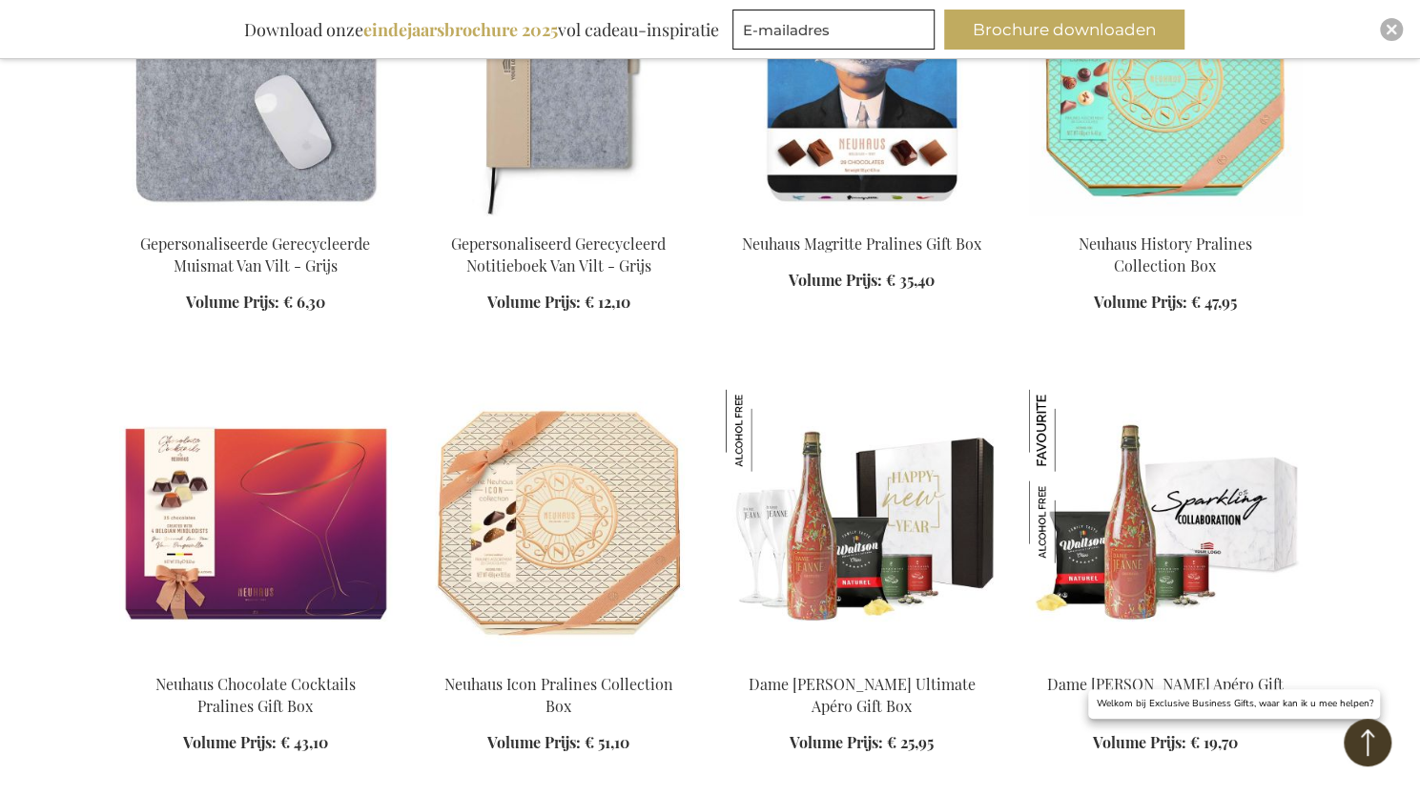
scroll to position [19348, 0]
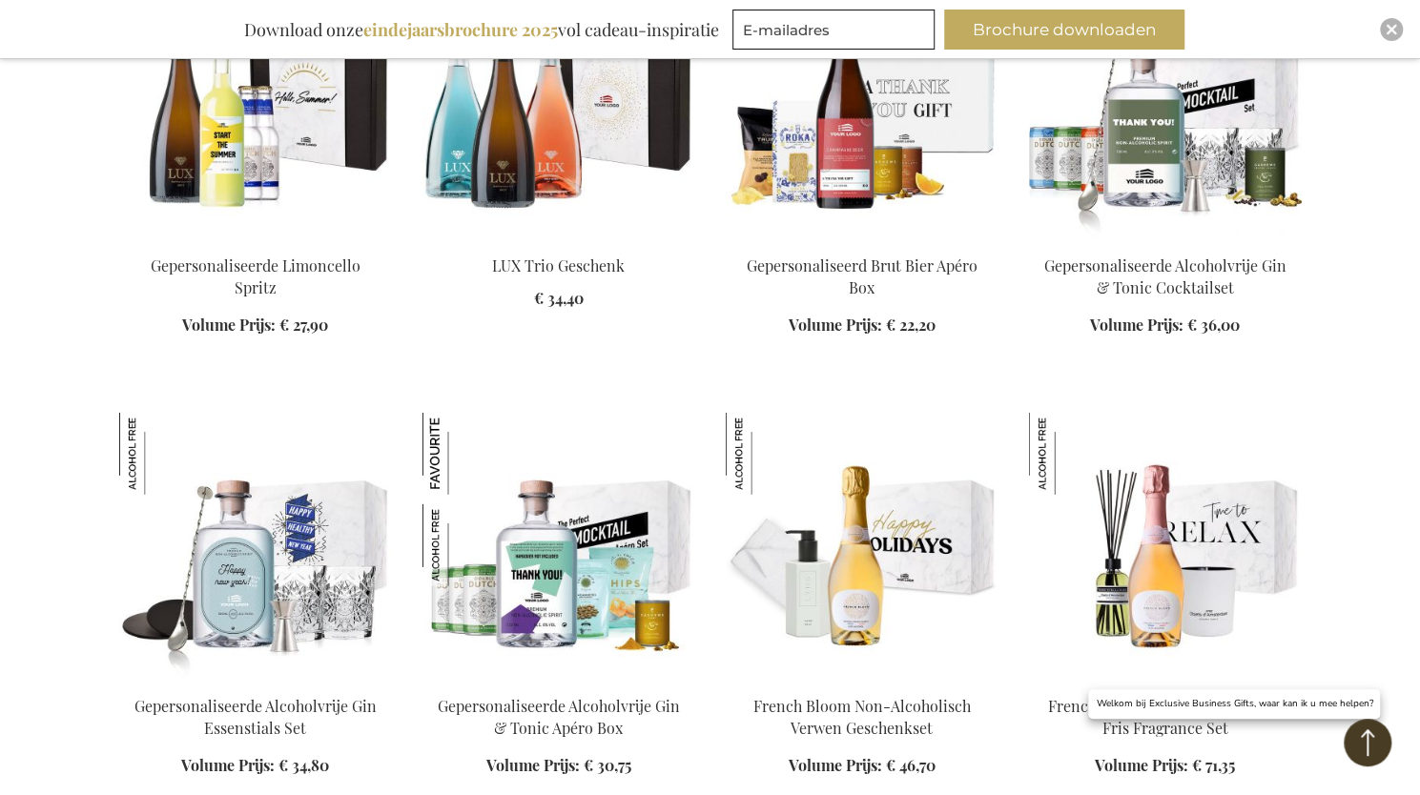
scroll to position [20206, 0]
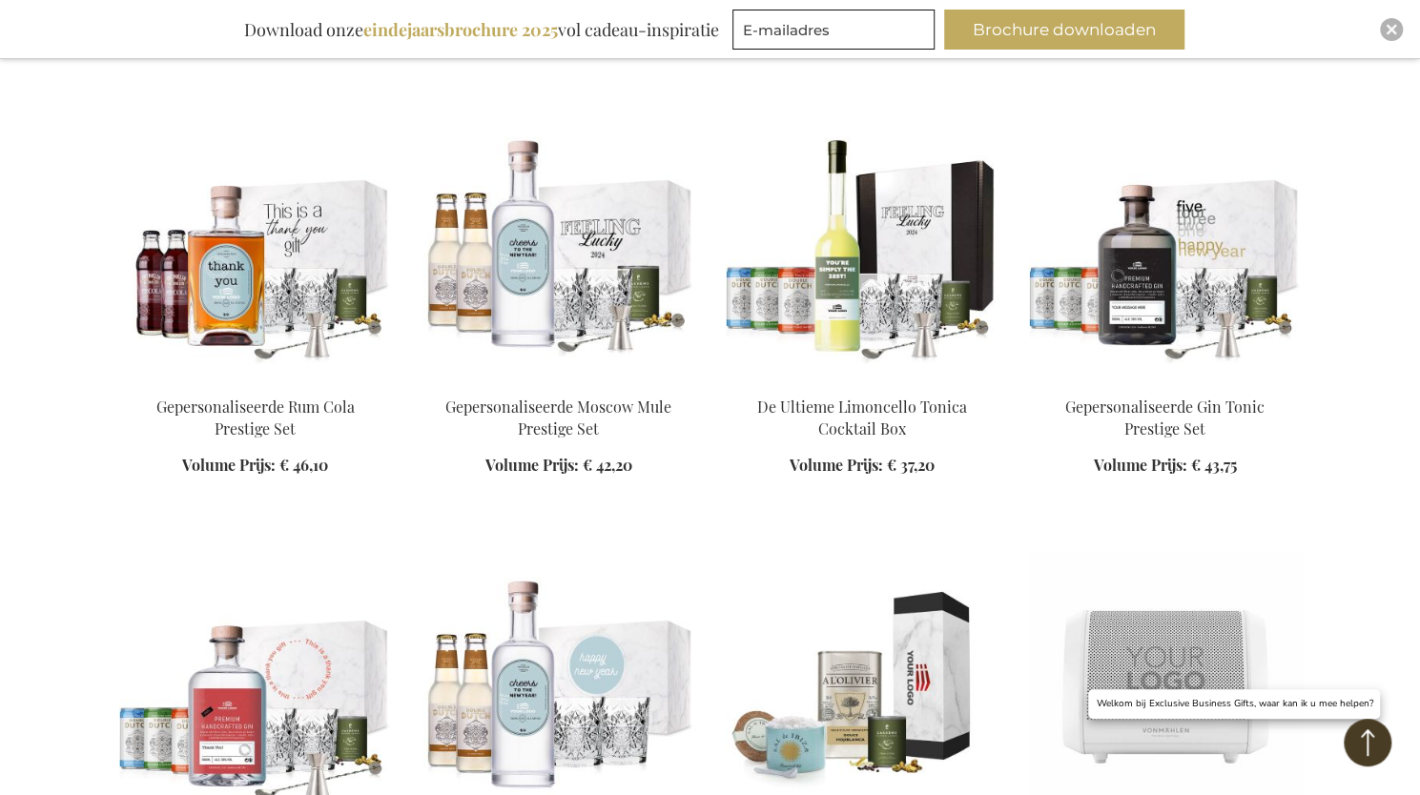
scroll to position [22114, 0]
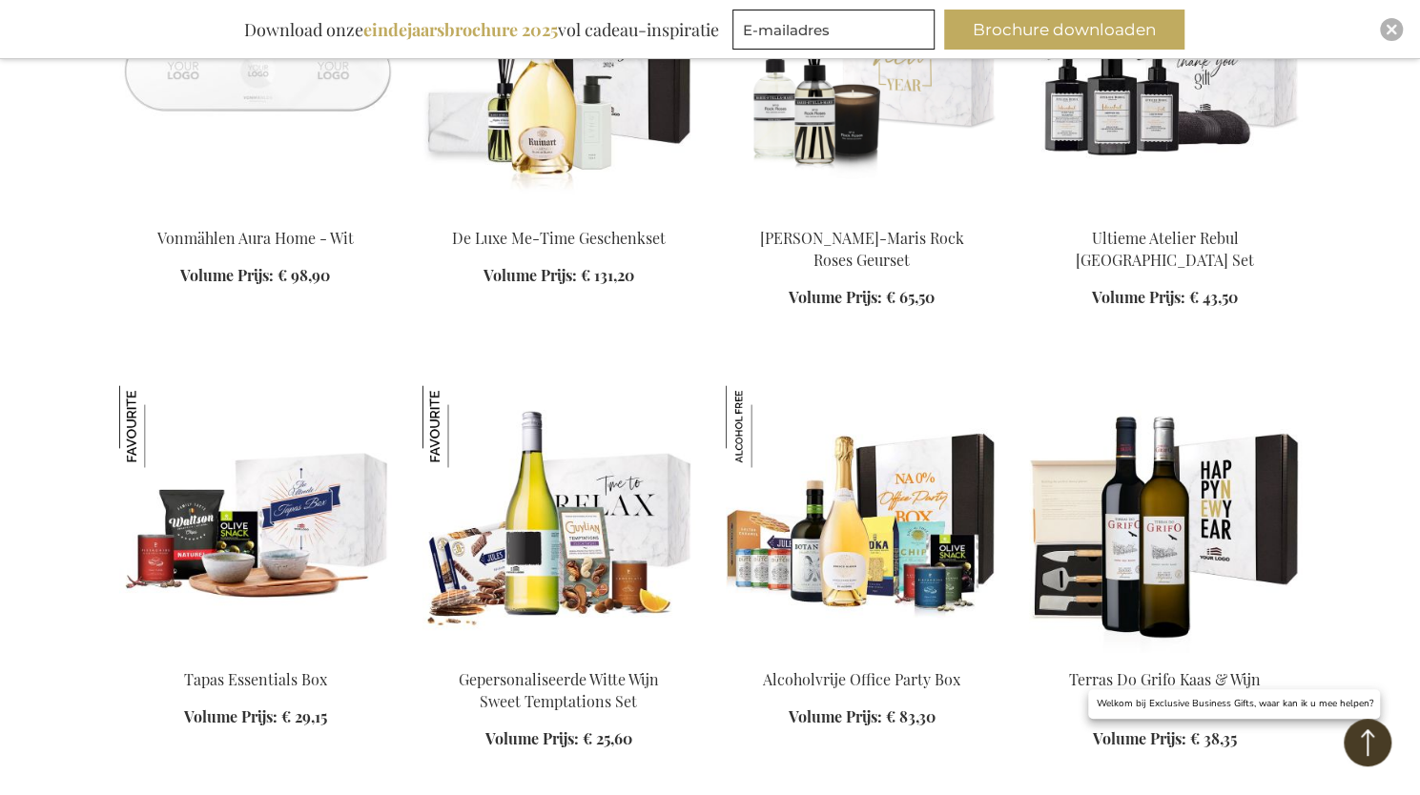
scroll to position [22972, 0]
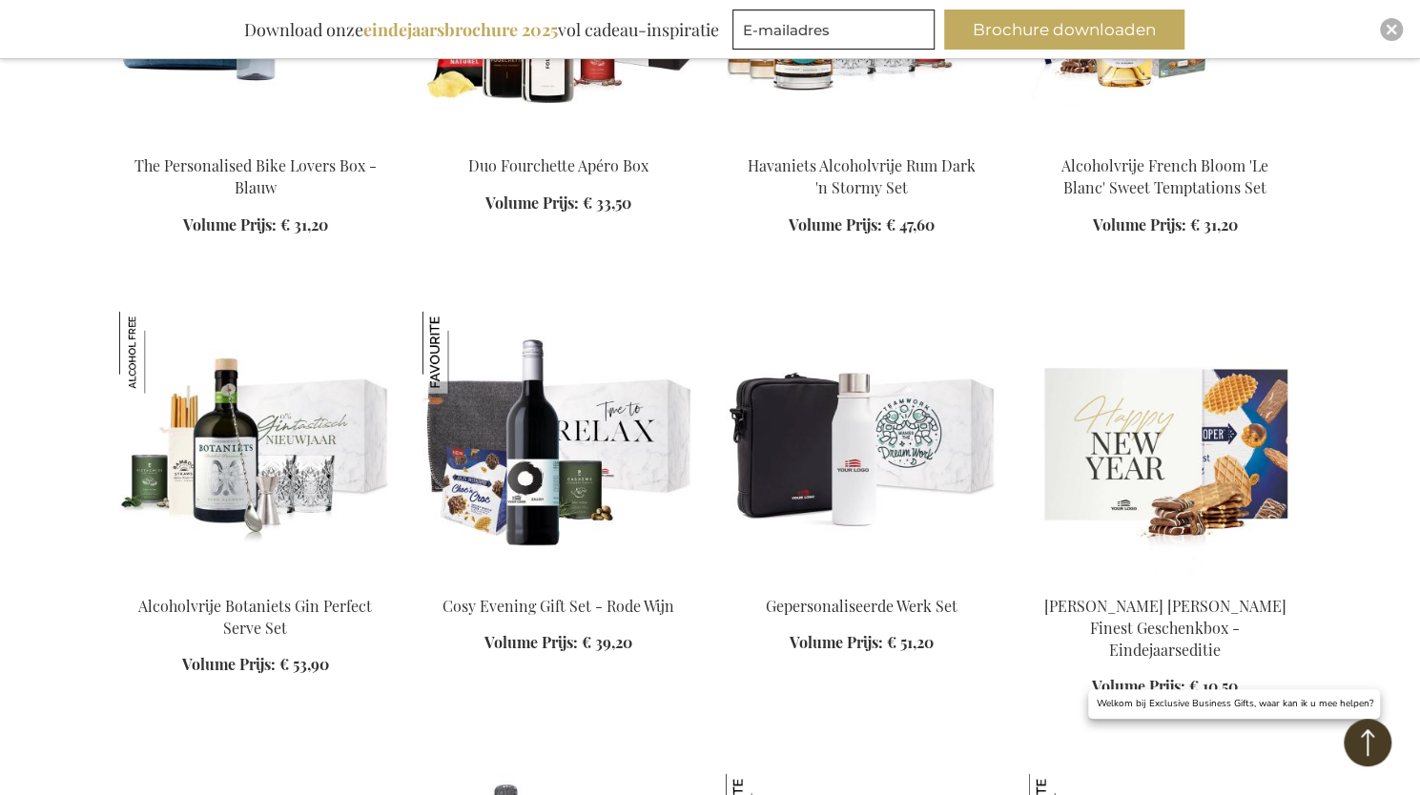
scroll to position [23354, 0]
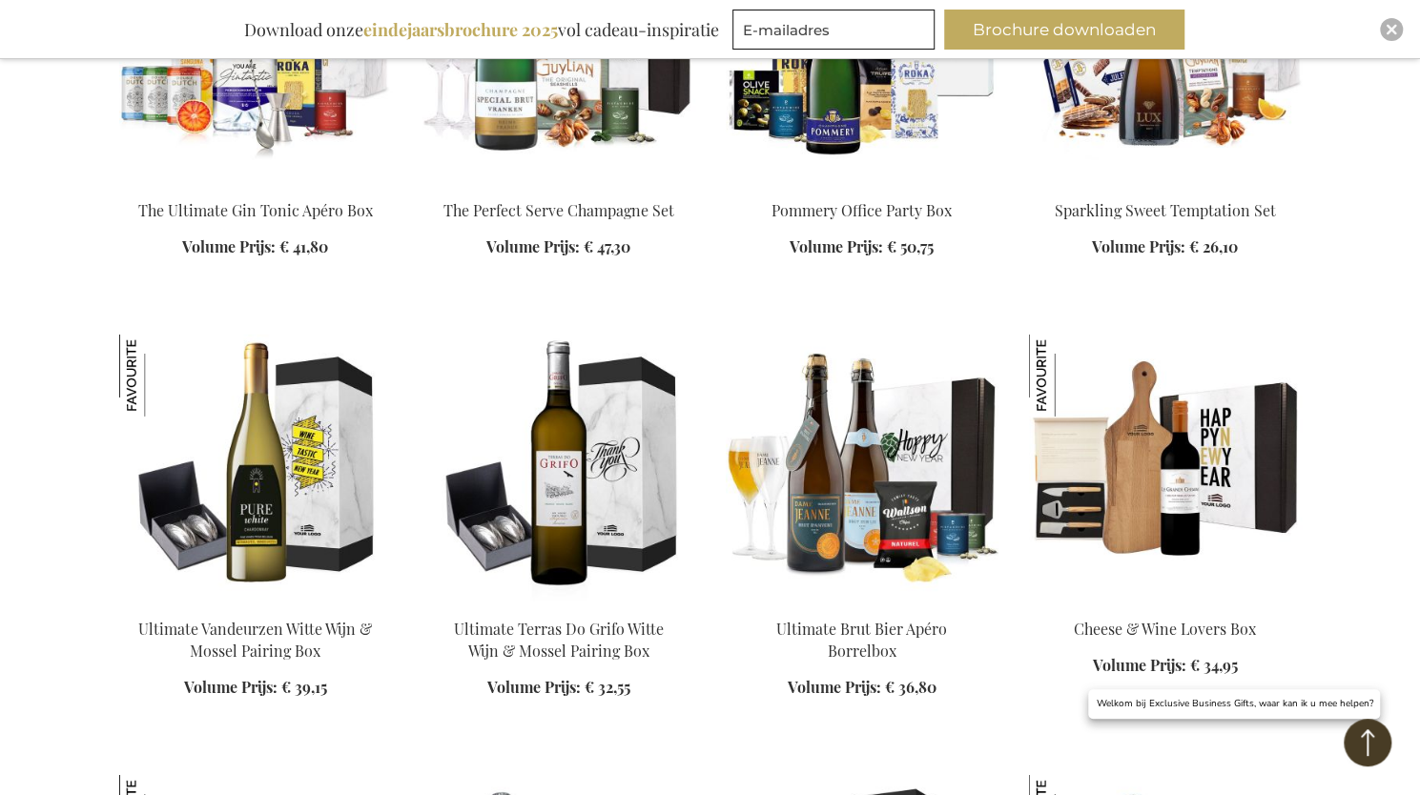
scroll to position [24689, 0]
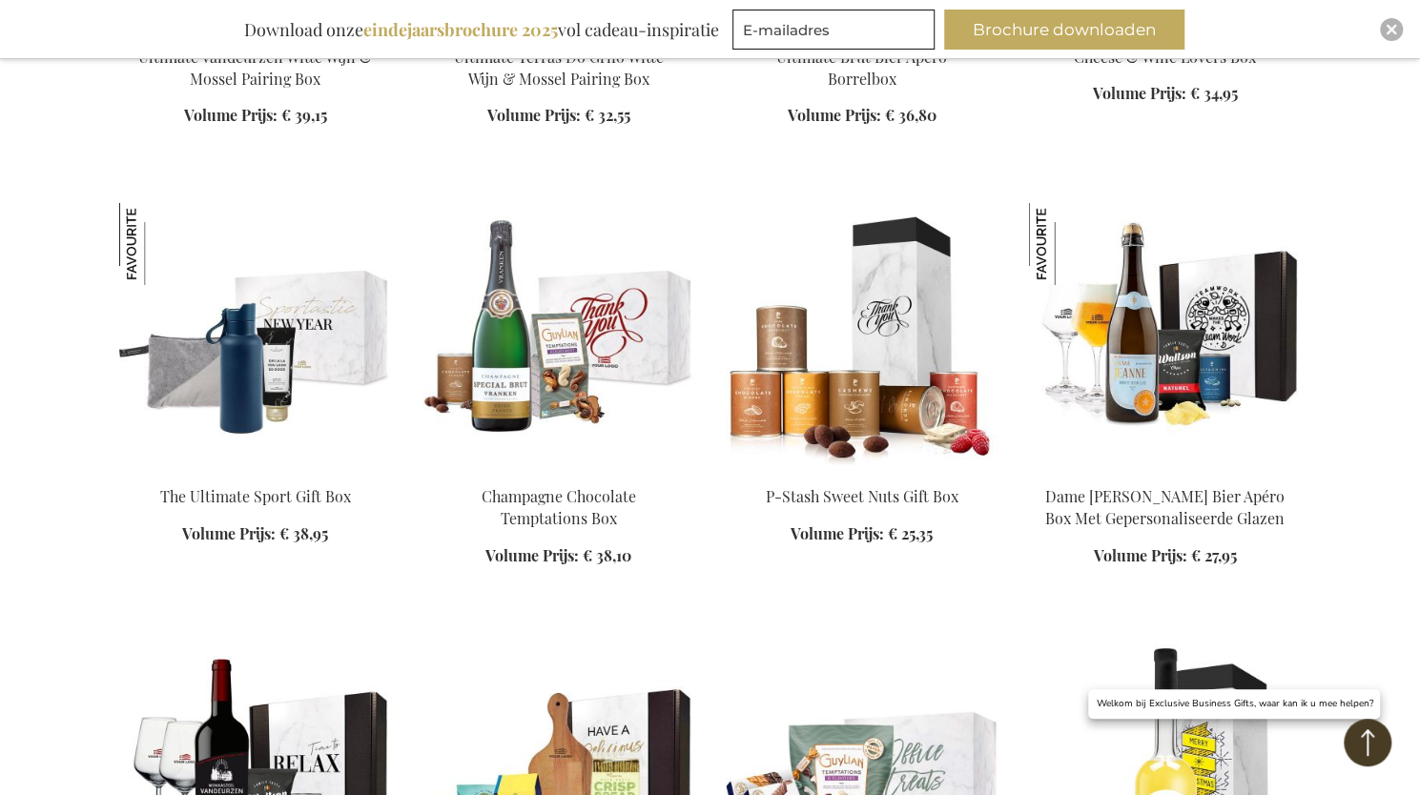
scroll to position [25452, 0]
